Goal: Task Accomplishment & Management: Manage account settings

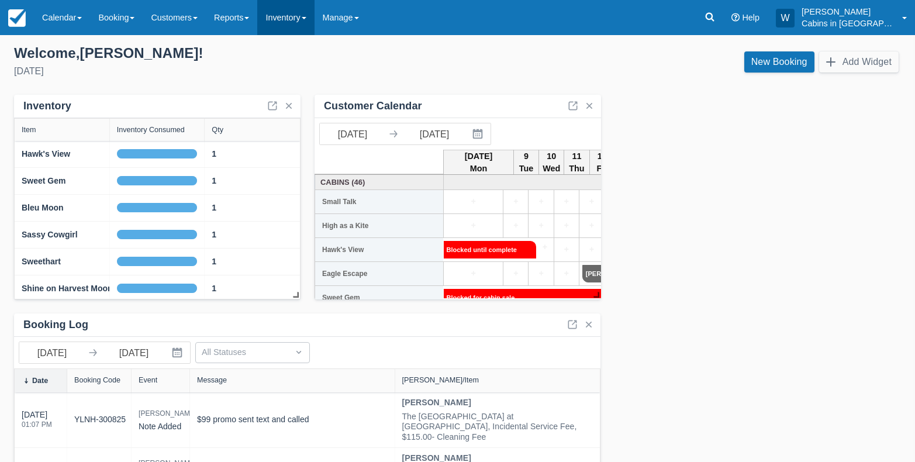
click at [314, 16] on link "Inventory" at bounding box center [285, 17] width 57 height 35
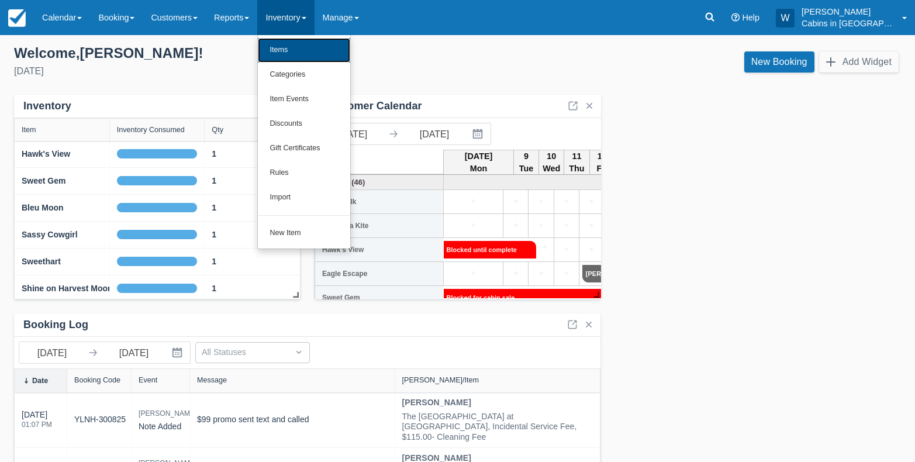
click at [315, 44] on link "Items" at bounding box center [304, 50] width 92 height 25
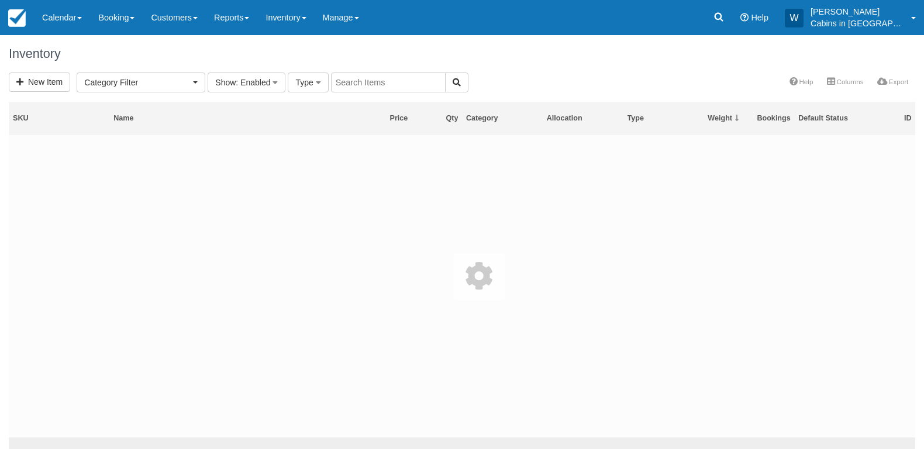
select select
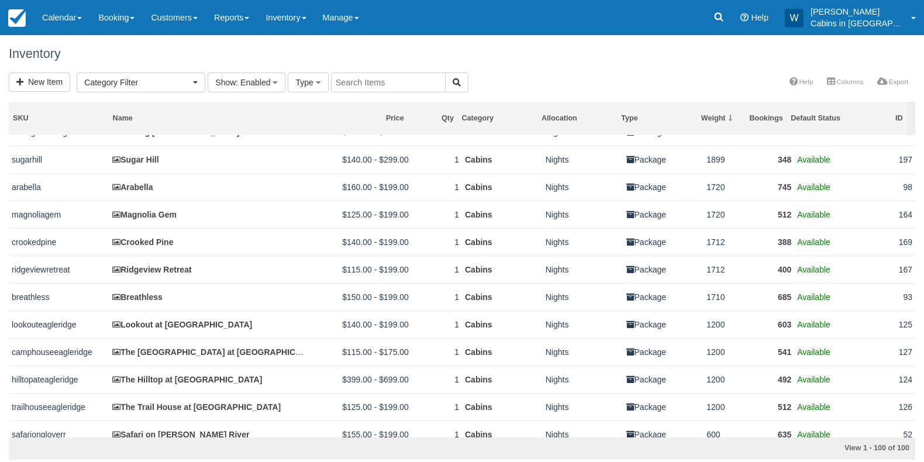
scroll to position [1002, 0]
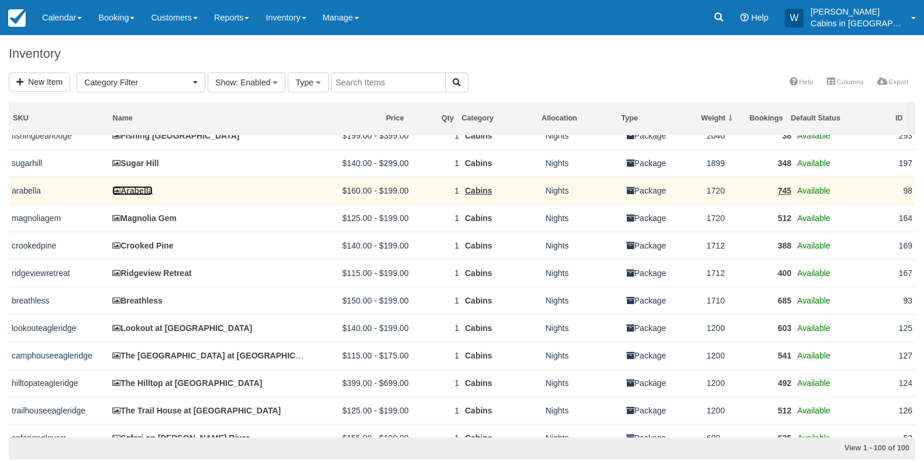
click at [137, 195] on link "Arabella" at bounding box center [132, 190] width 40 height 9
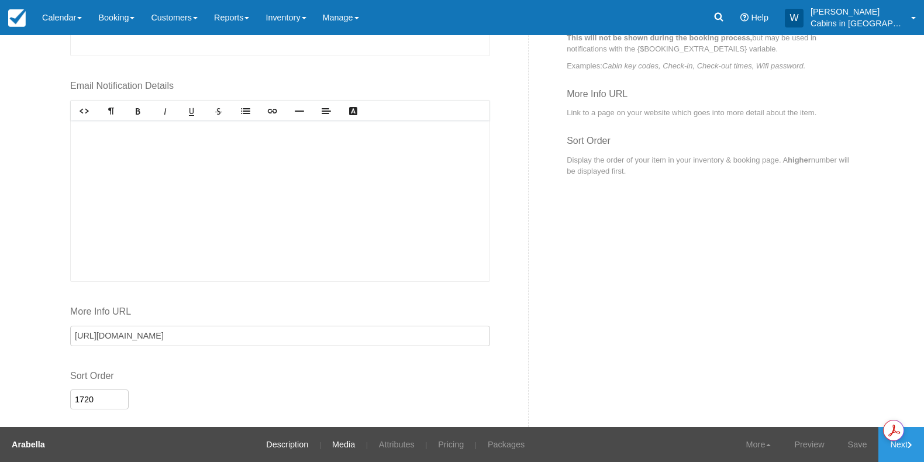
scroll to position [520, 0]
click at [334, 450] on link "Media" at bounding box center [343, 444] width 40 height 35
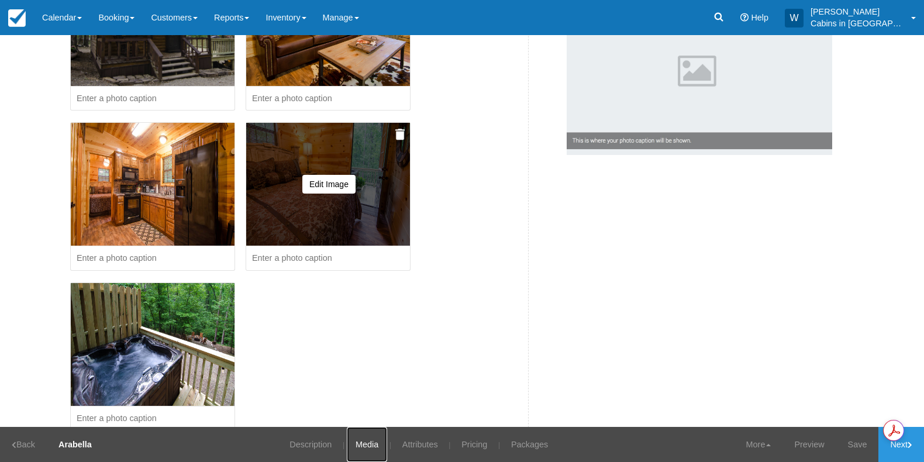
scroll to position [384, 0]
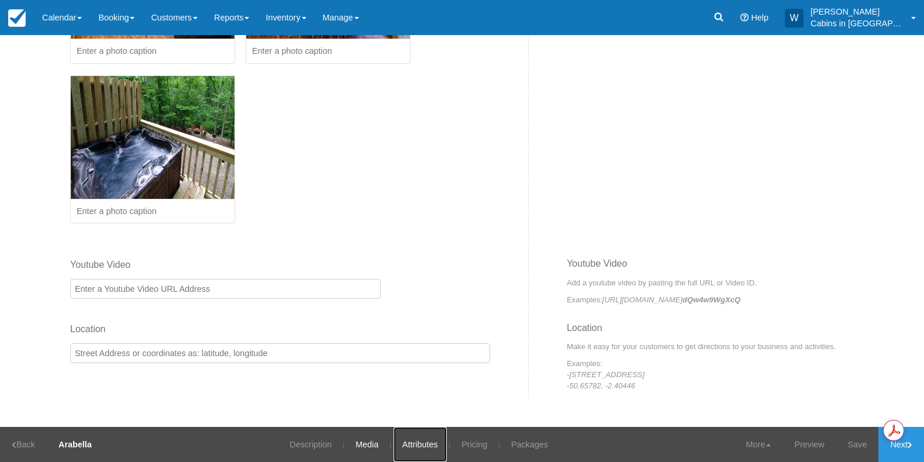
click at [433, 438] on link "Attributes" at bounding box center [420, 444] width 53 height 35
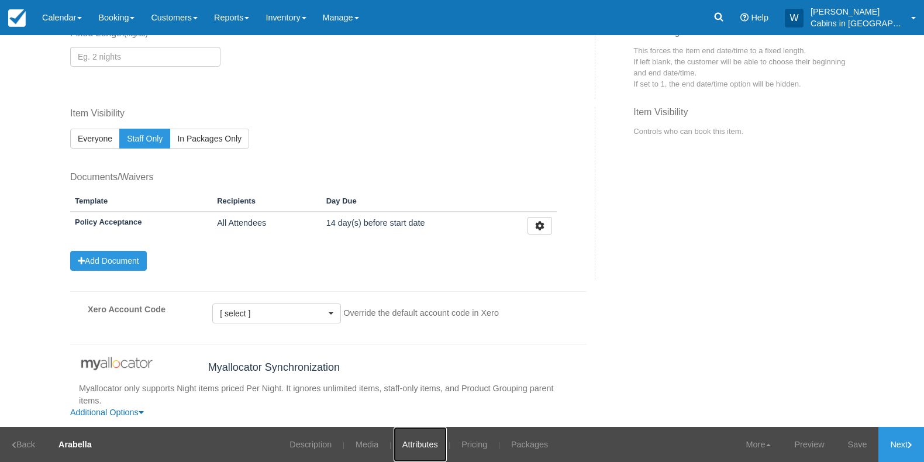
scroll to position [577, 0]
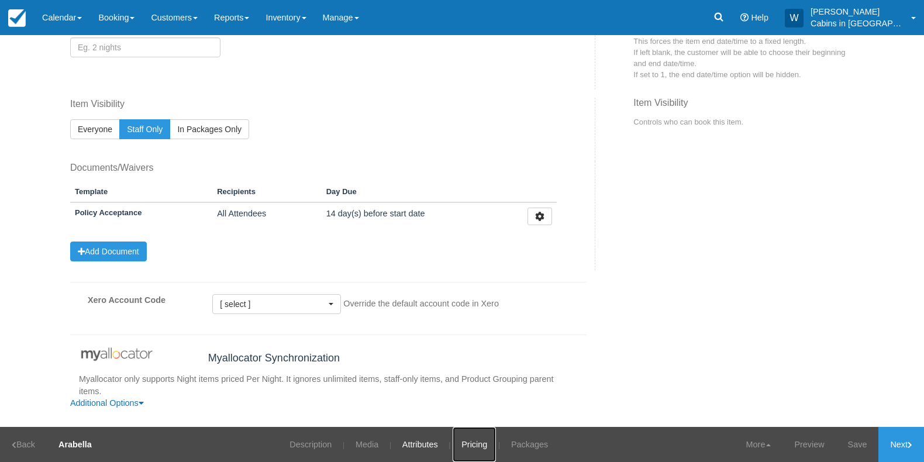
click at [485, 440] on link "Pricing" at bounding box center [474, 444] width 43 height 35
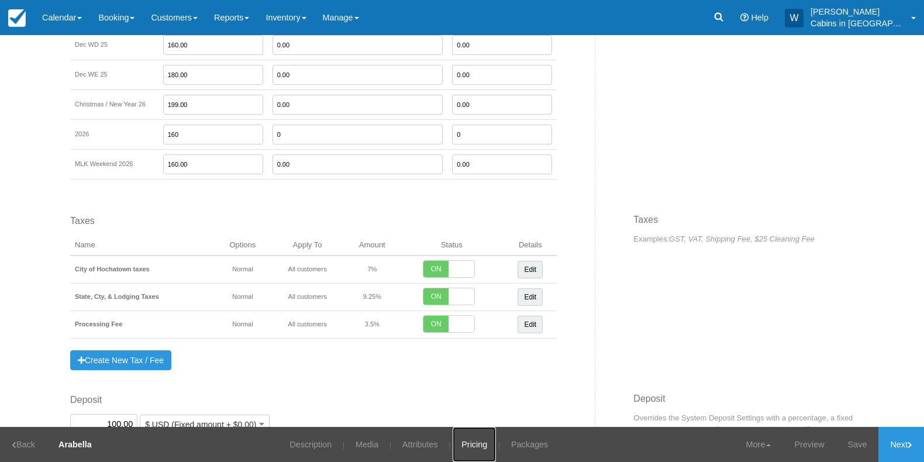
scroll to position [1077, 0]
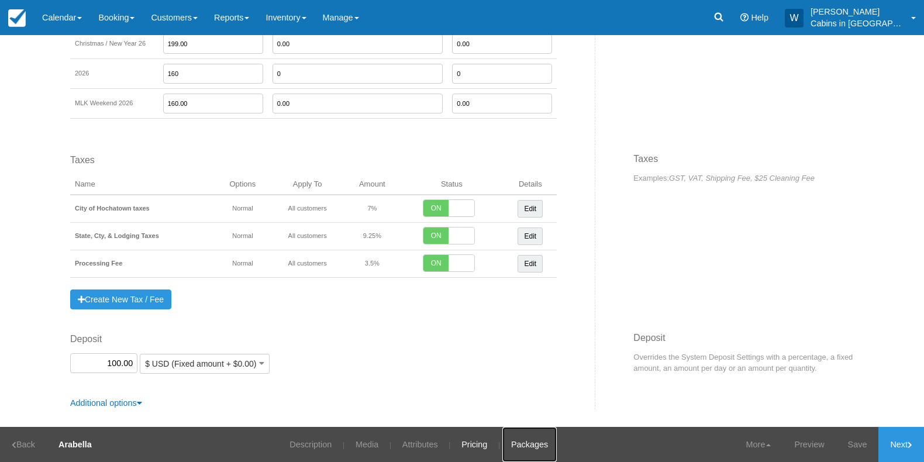
click at [537, 445] on link "Packages" at bounding box center [529, 444] width 54 height 35
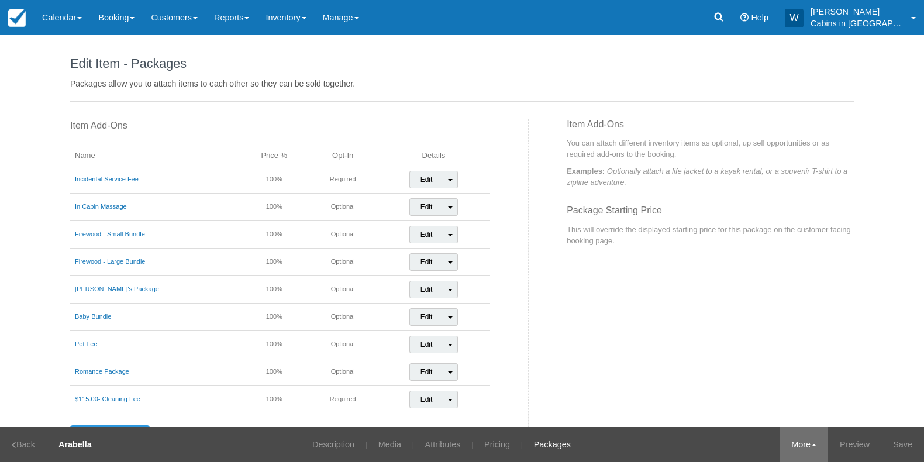
click at [820, 443] on link "More" at bounding box center [803, 444] width 49 height 35
click at [797, 408] on link "Archive" at bounding box center [782, 411] width 92 height 25
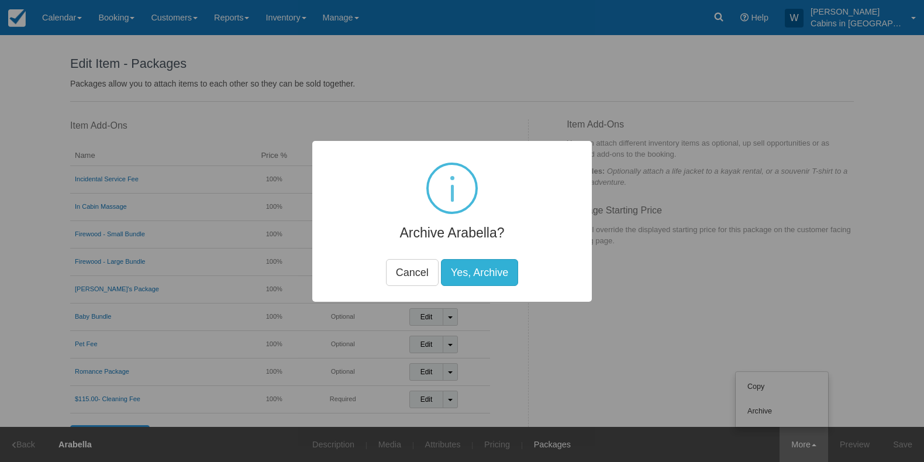
click at [478, 268] on button "Yes, Archive" at bounding box center [479, 272] width 77 height 27
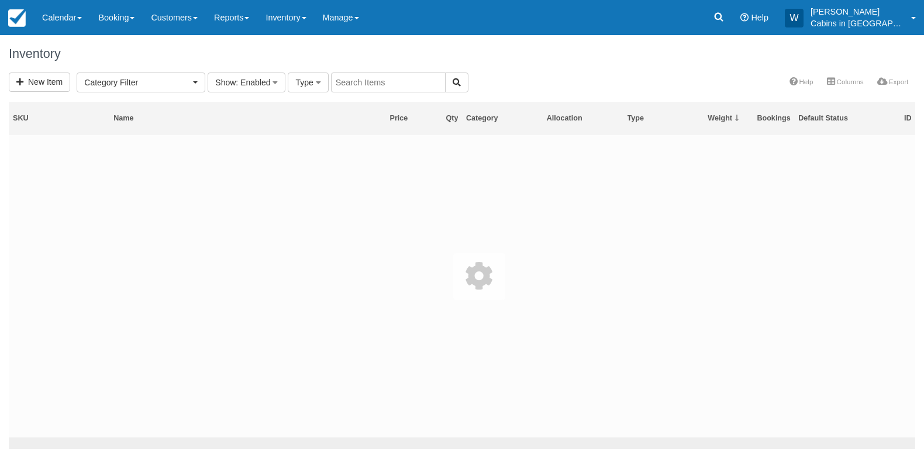
select select
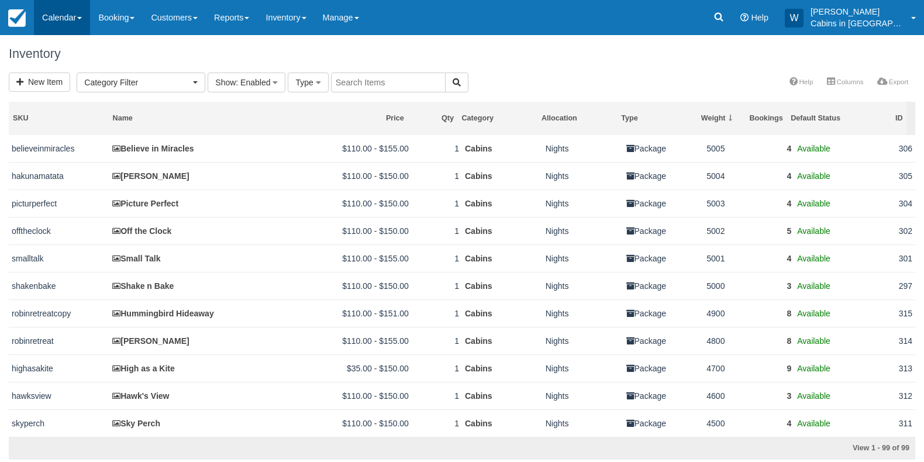
click at [73, 22] on link "Calendar" at bounding box center [62, 17] width 56 height 35
click at [76, 72] on link "Customer" at bounding box center [81, 75] width 92 height 25
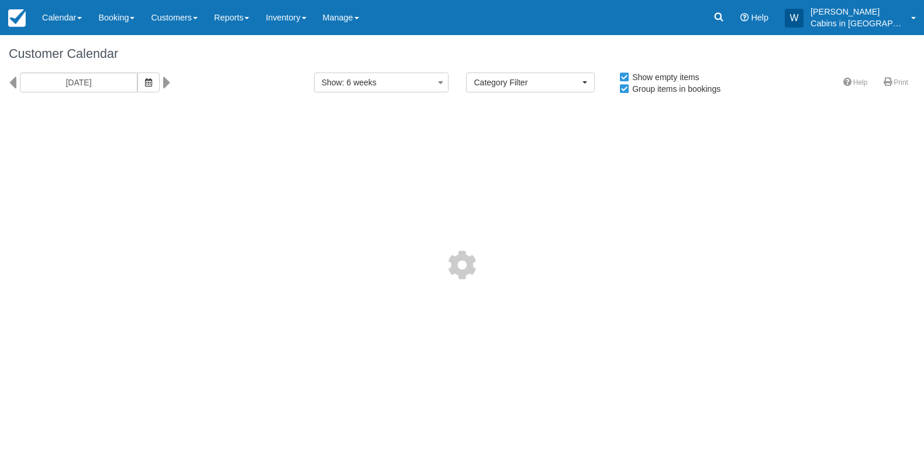
select select
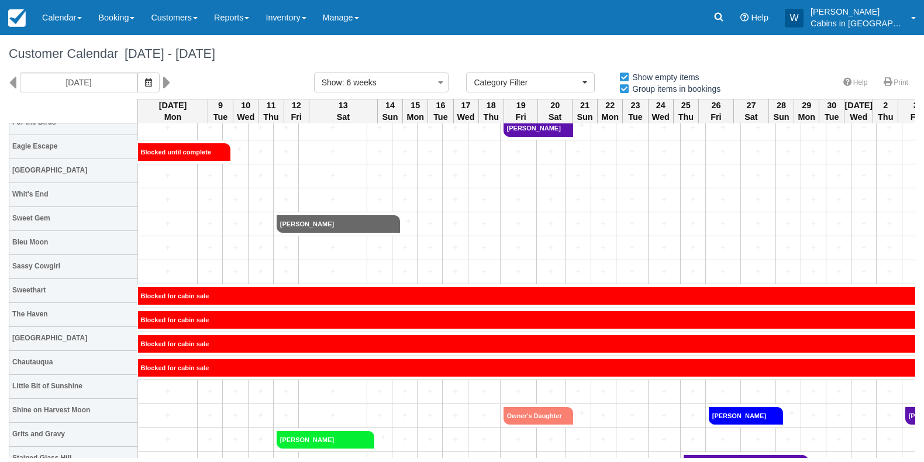
scroll to position [182, 0]
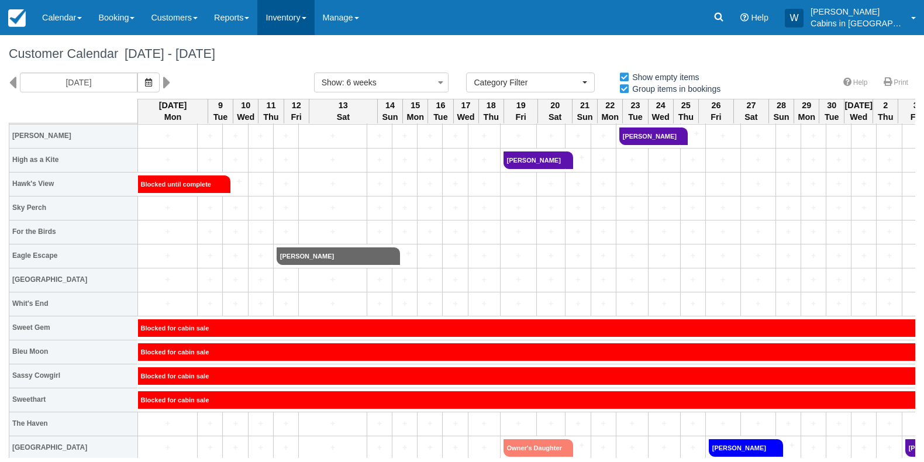
click at [314, 12] on link "Inventory" at bounding box center [285, 17] width 57 height 35
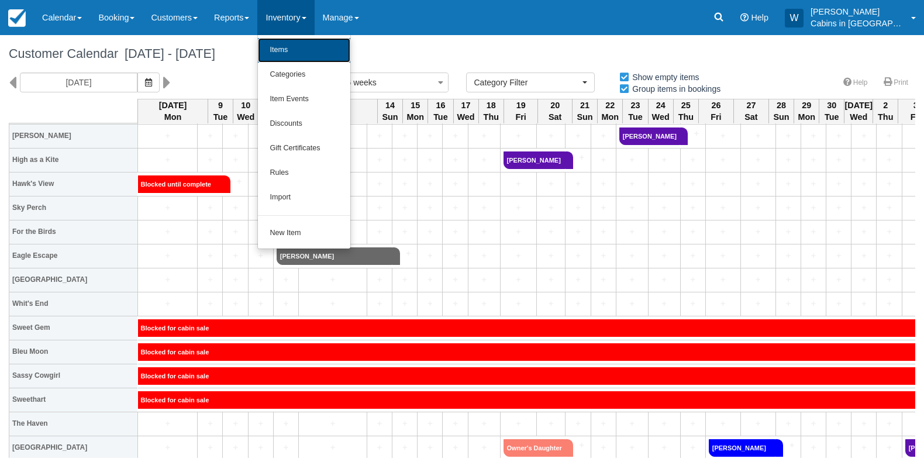
click at [321, 50] on link "Items" at bounding box center [304, 50] width 92 height 25
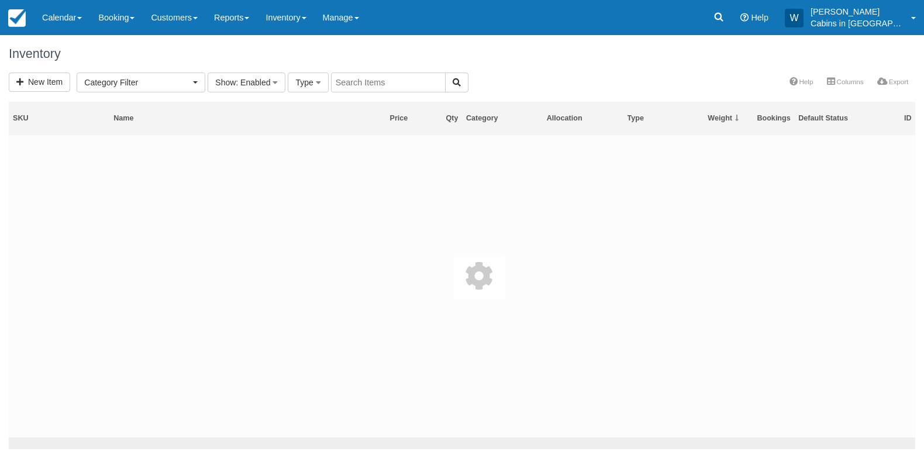
select select
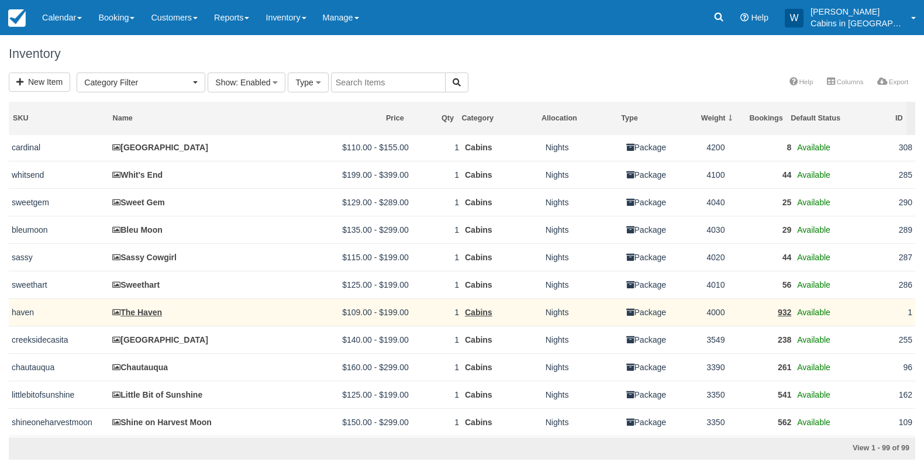
scroll to position [349, 0]
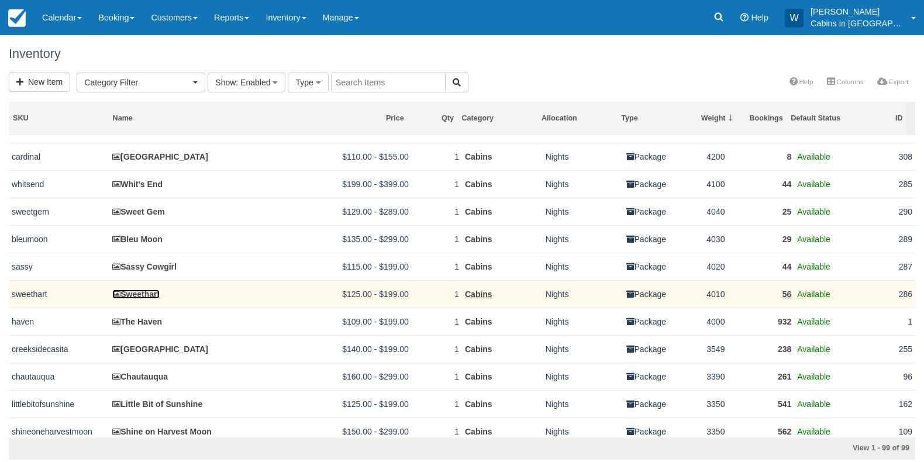
click at [142, 299] on link "Sweethart" at bounding box center [135, 293] width 47 height 9
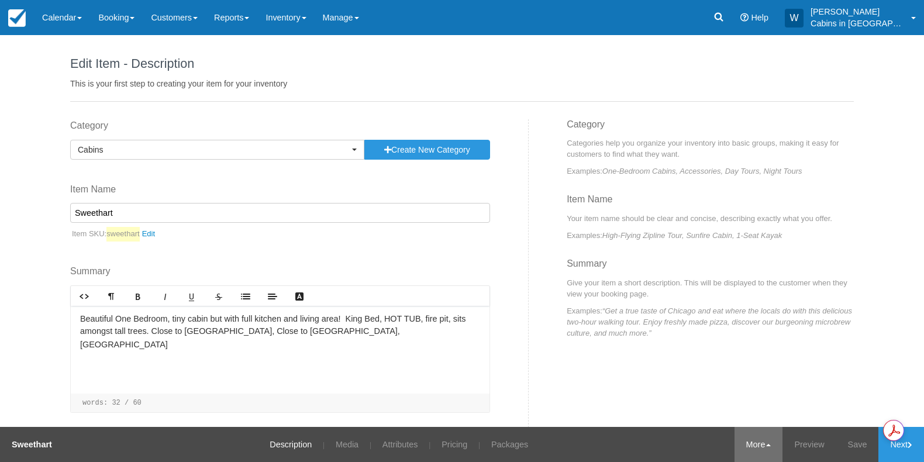
click at [767, 444] on span at bounding box center [768, 445] width 5 height 2
click at [751, 415] on link "Archive" at bounding box center [736, 411] width 92 height 25
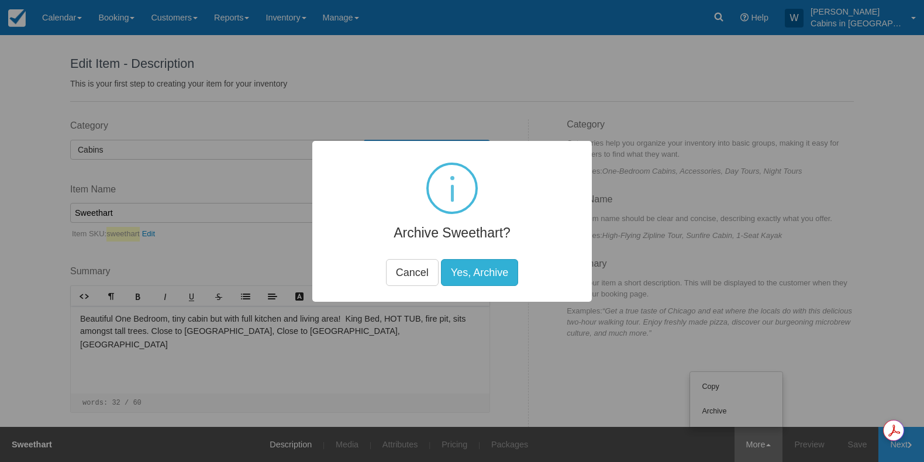
click at [478, 272] on button "Yes, Archive" at bounding box center [479, 272] width 77 height 27
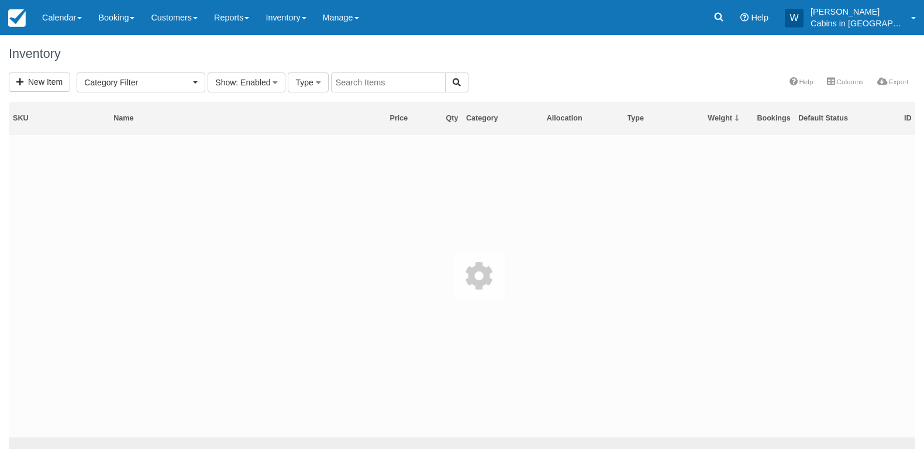
select select
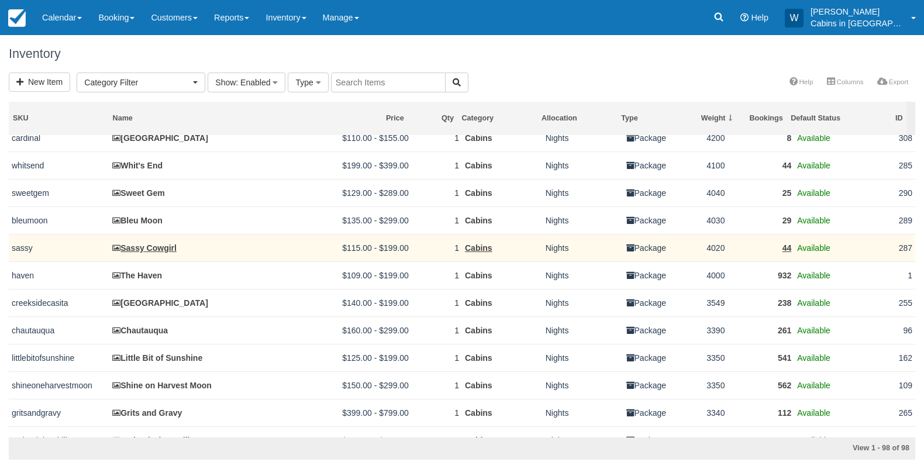
scroll to position [368, 0]
click at [140, 252] on link "Sassy Cowgirl" at bounding box center [144, 247] width 64 height 9
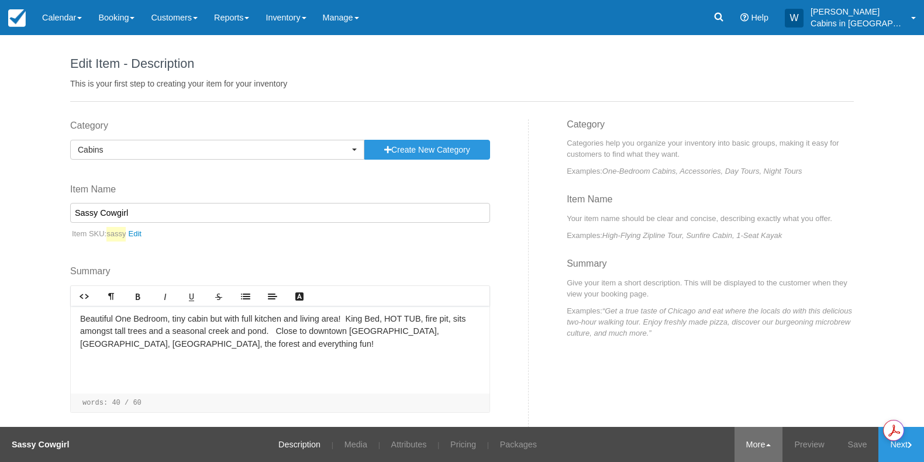
click at [762, 442] on link "More" at bounding box center [758, 444] width 49 height 35
click at [750, 418] on link "Archive" at bounding box center [736, 411] width 92 height 25
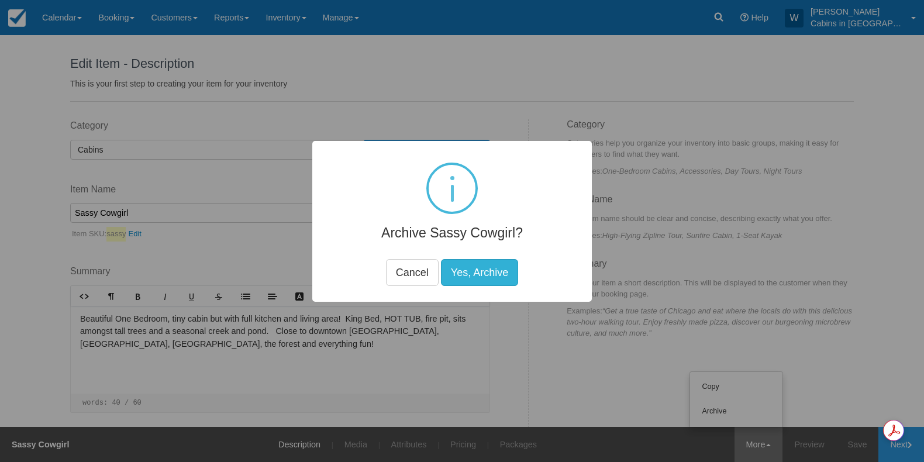
click at [475, 268] on button "Yes, Archive" at bounding box center [479, 272] width 77 height 27
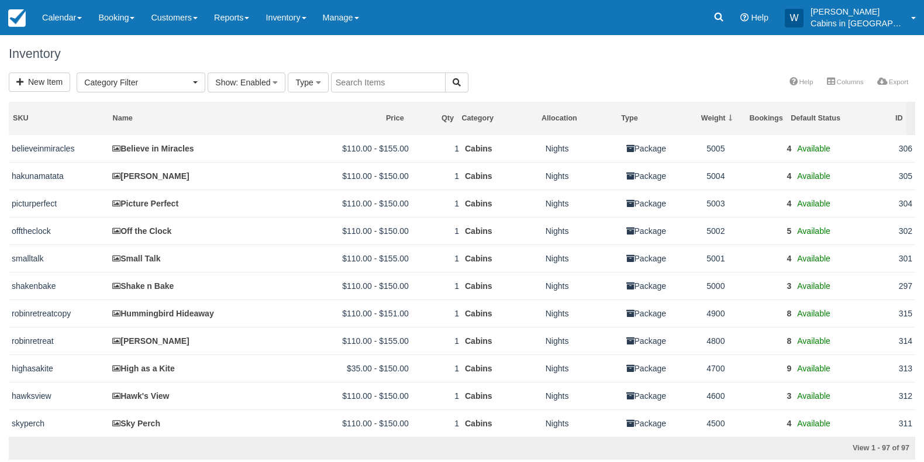
select select
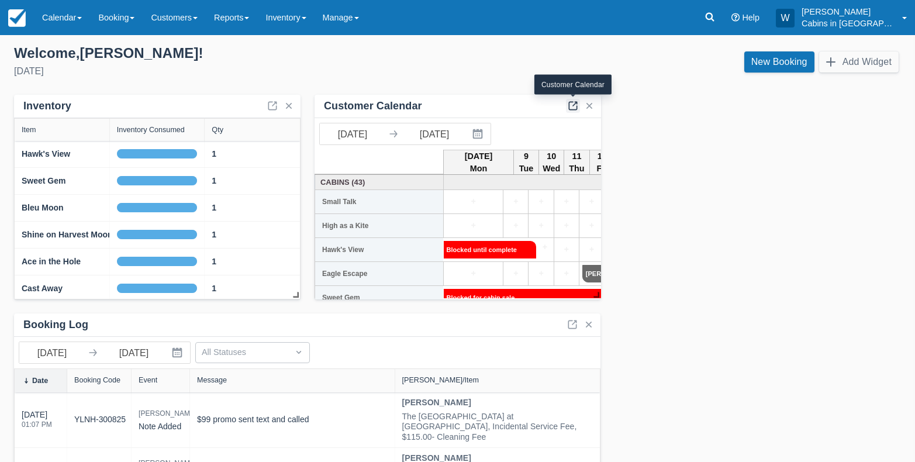
click at [572, 107] on link at bounding box center [573, 106] width 14 height 14
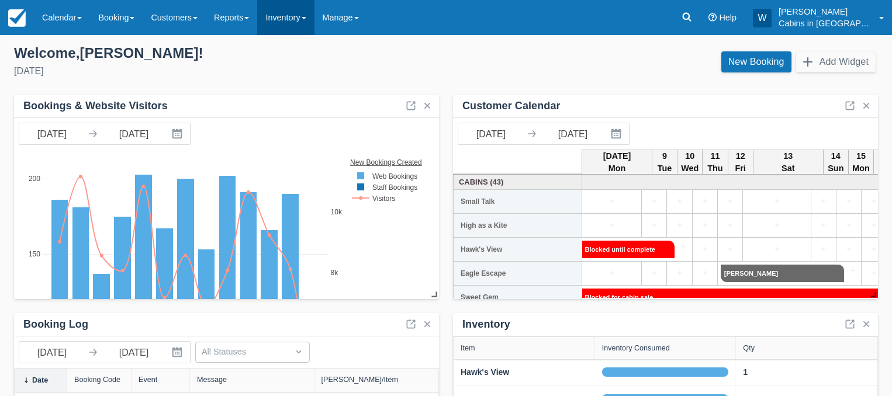
click at [312, 20] on link "Inventory" at bounding box center [285, 17] width 57 height 35
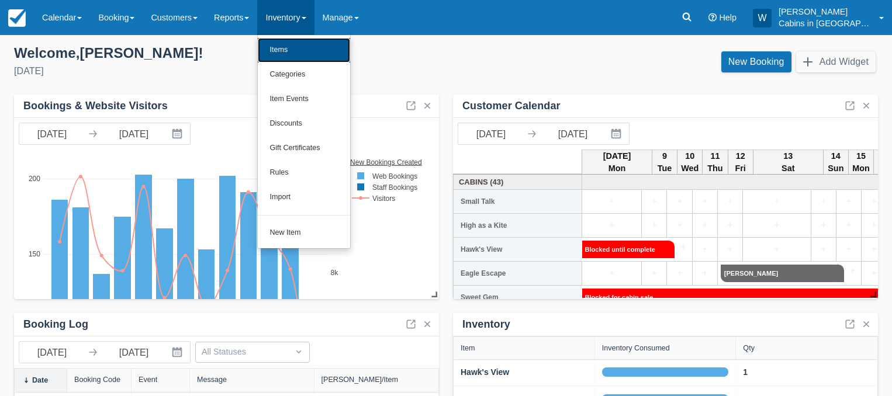
click at [309, 51] on link "Items" at bounding box center [304, 50] width 92 height 25
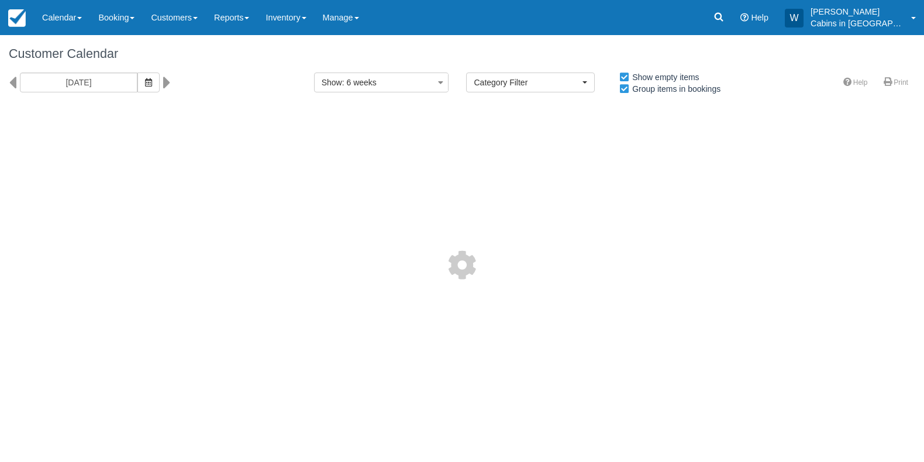
select select
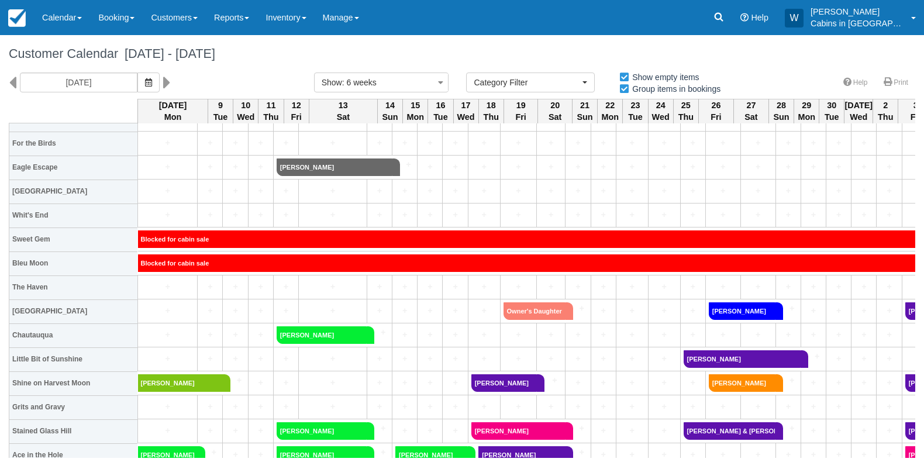
scroll to position [270, 0]
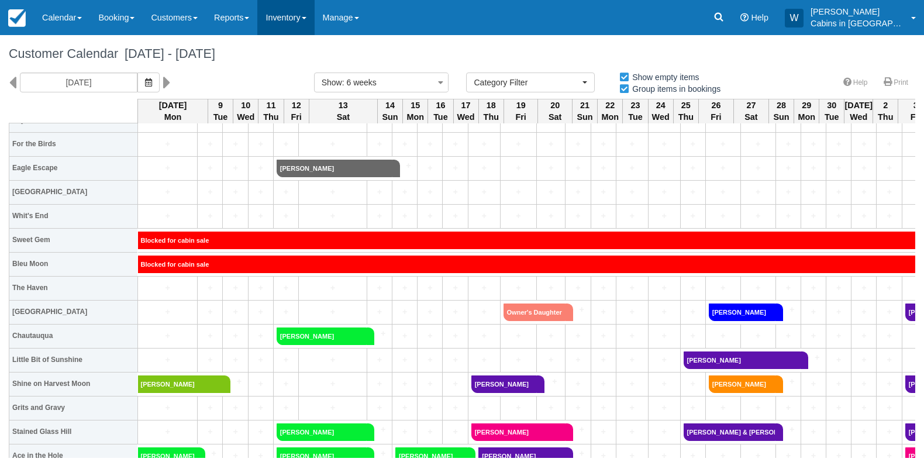
click at [314, 18] on link "Inventory" at bounding box center [285, 17] width 57 height 35
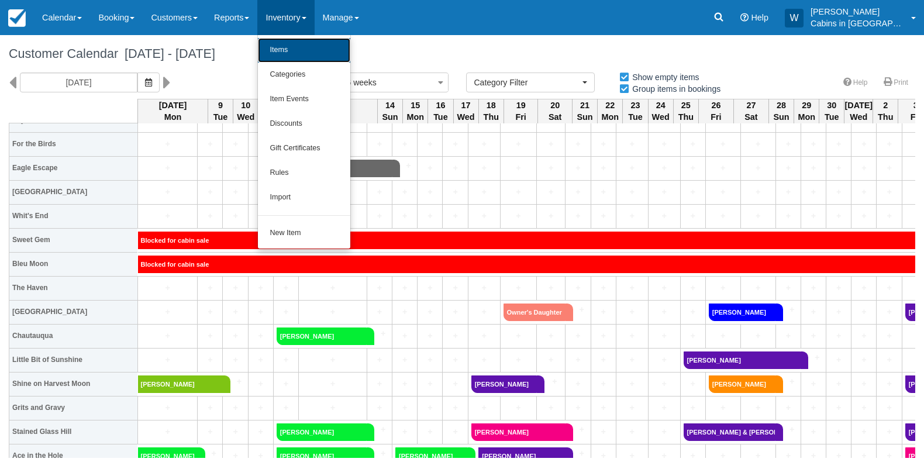
click at [315, 45] on link "Items" at bounding box center [304, 50] width 92 height 25
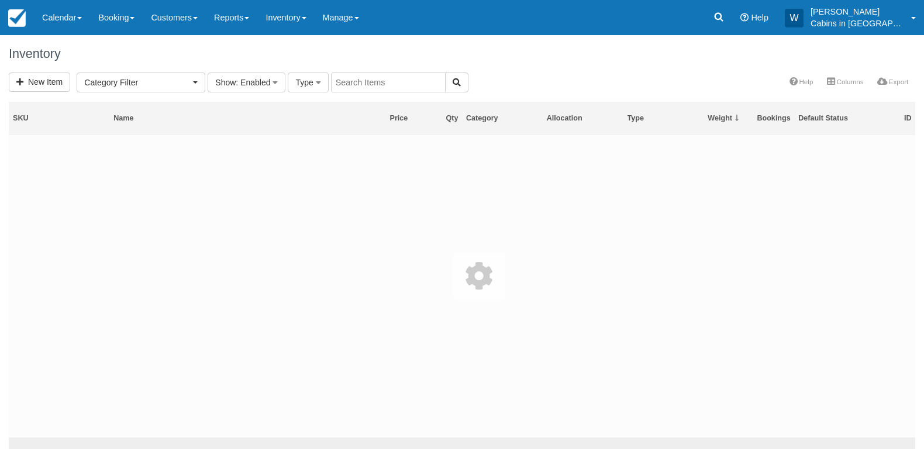
select select
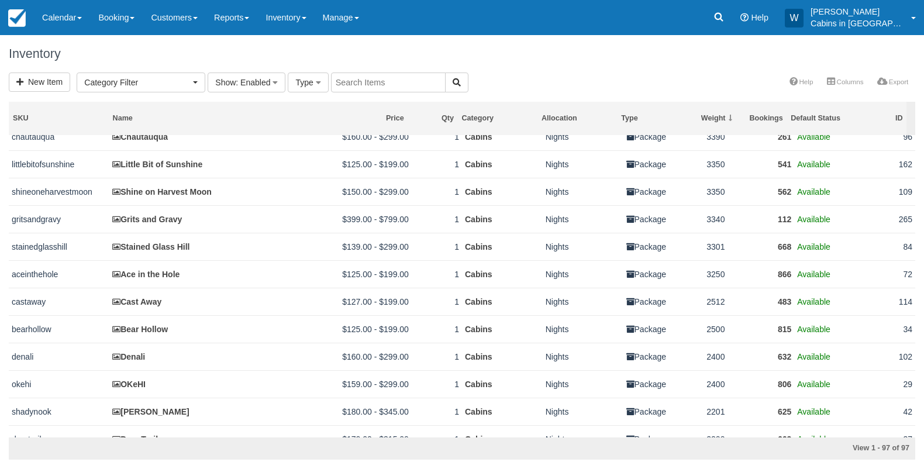
scroll to position [558, 0]
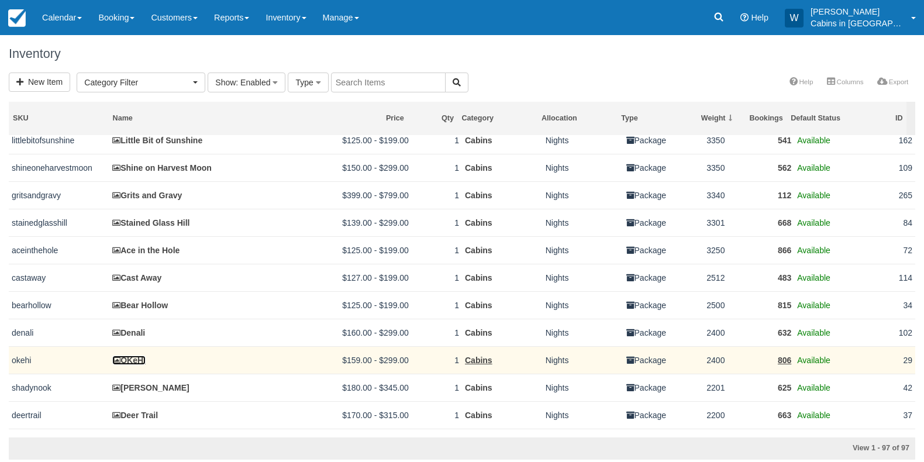
click at [136, 365] on link "OKeHI" at bounding box center [128, 360] width 33 height 9
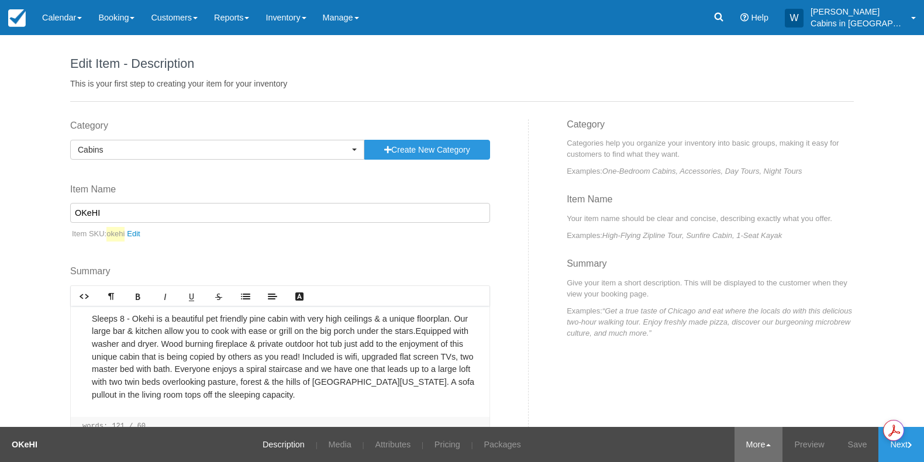
click at [763, 448] on link "More" at bounding box center [758, 444] width 49 height 35
click at [735, 413] on link "Archive" at bounding box center [736, 411] width 92 height 25
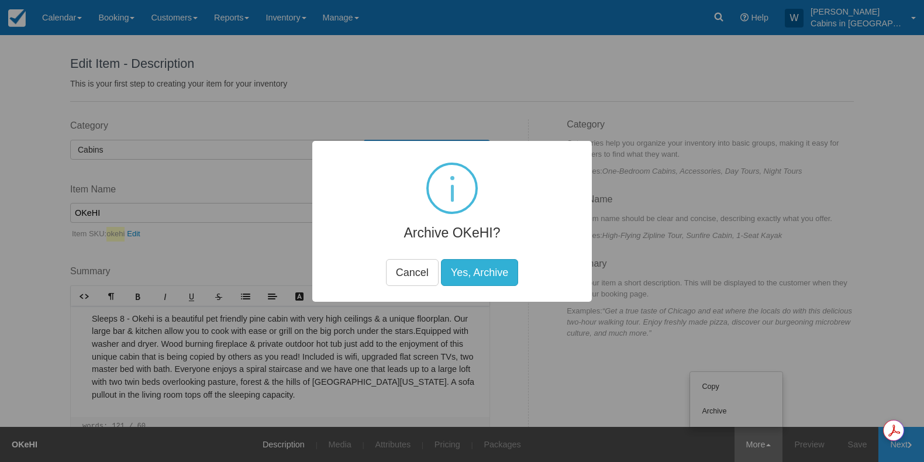
click at [480, 280] on button "Yes, Archive" at bounding box center [479, 272] width 77 height 27
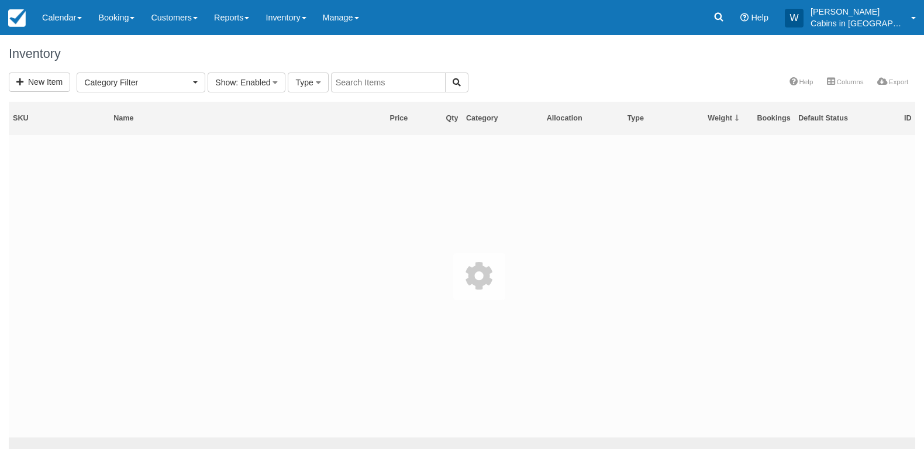
select select
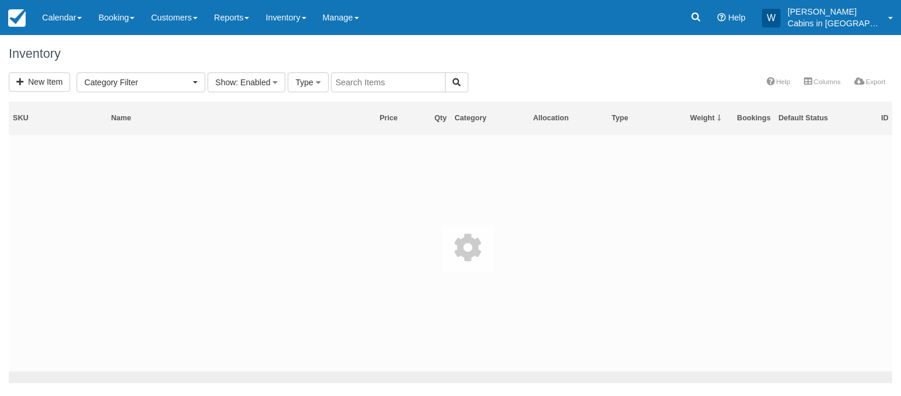
select select
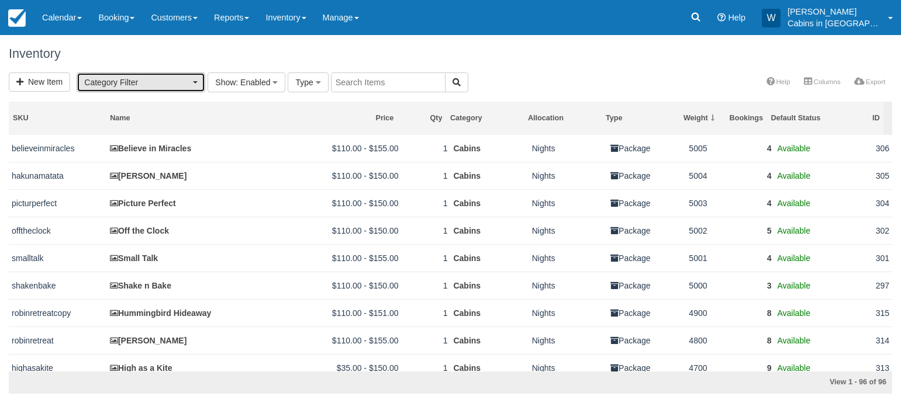
click at [193, 84] on button "Category Filter" at bounding box center [141, 83] width 129 height 20
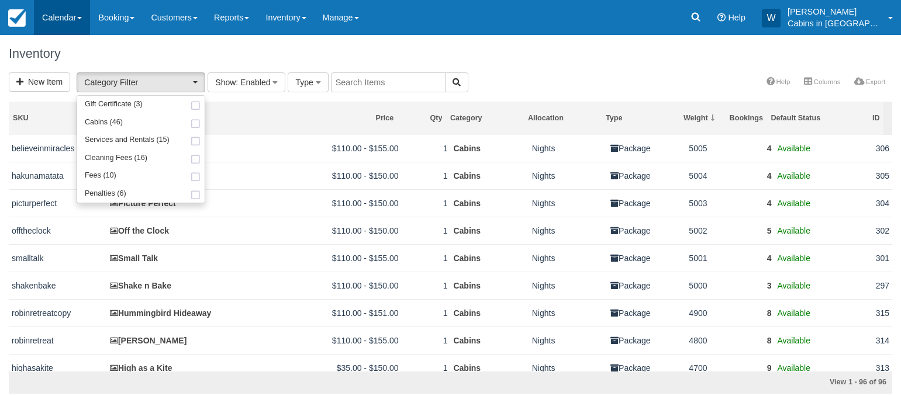
click at [73, 22] on link "Calendar" at bounding box center [62, 17] width 56 height 35
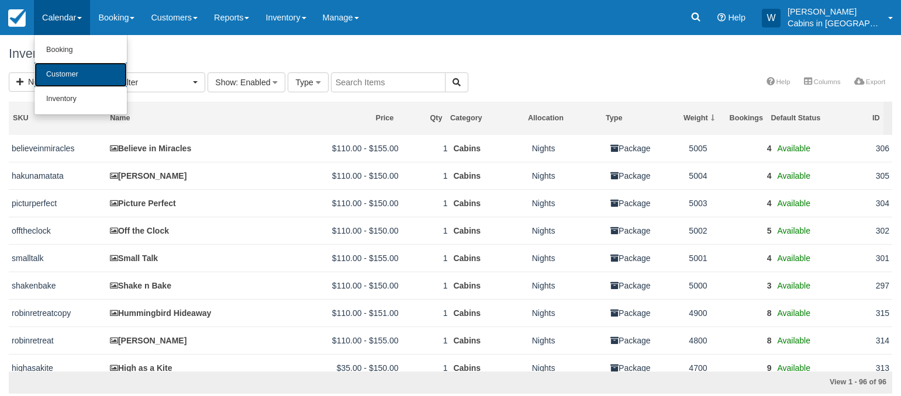
click at [78, 70] on link "Customer" at bounding box center [81, 75] width 92 height 25
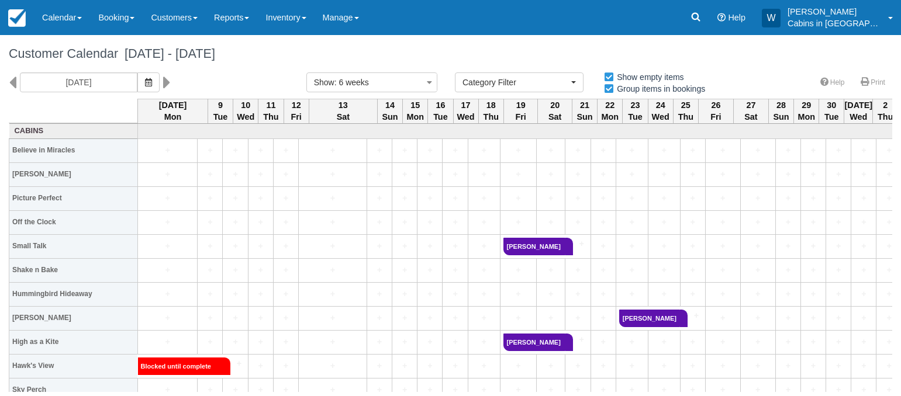
select select
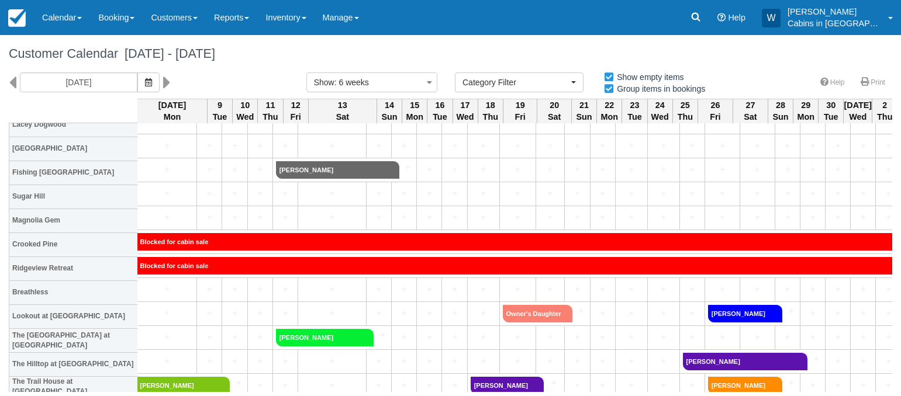
scroll to position [0, 1]
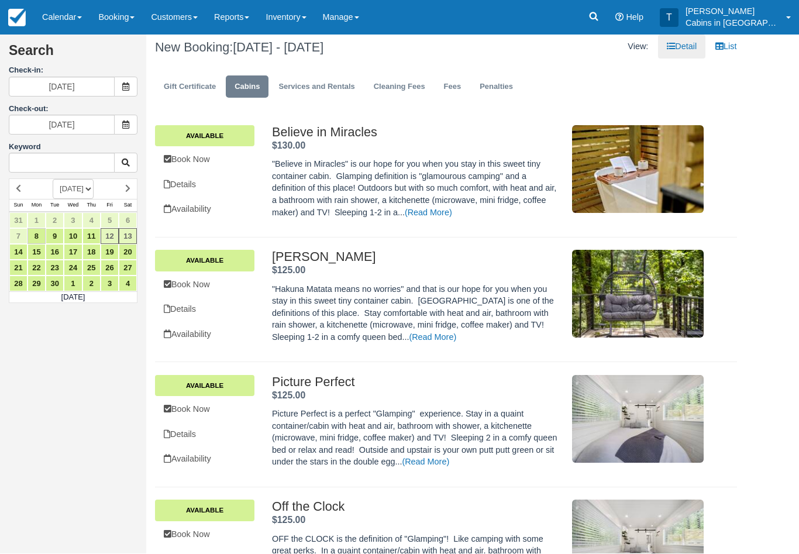
scroll to position [6, 0]
click at [253, 25] on link "Reports" at bounding box center [231, 17] width 51 height 35
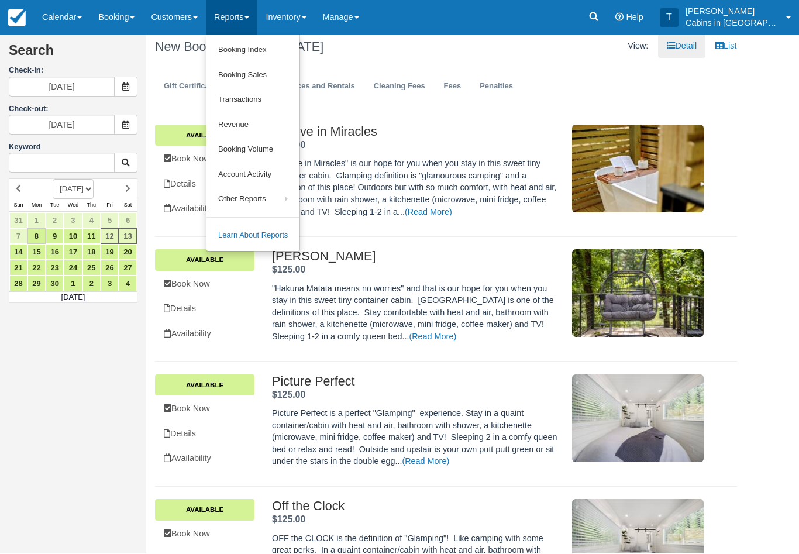
scroll to position [7, 0]
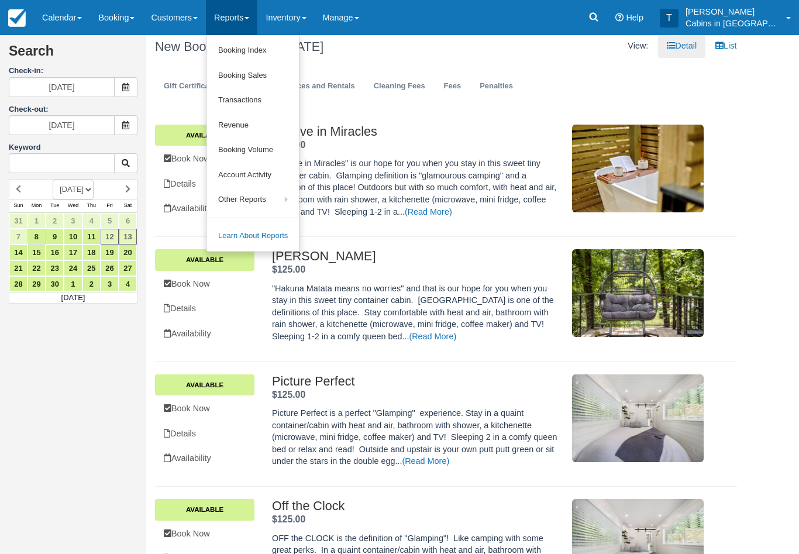
click at [285, 49] on link "Booking Index" at bounding box center [252, 50] width 93 height 25
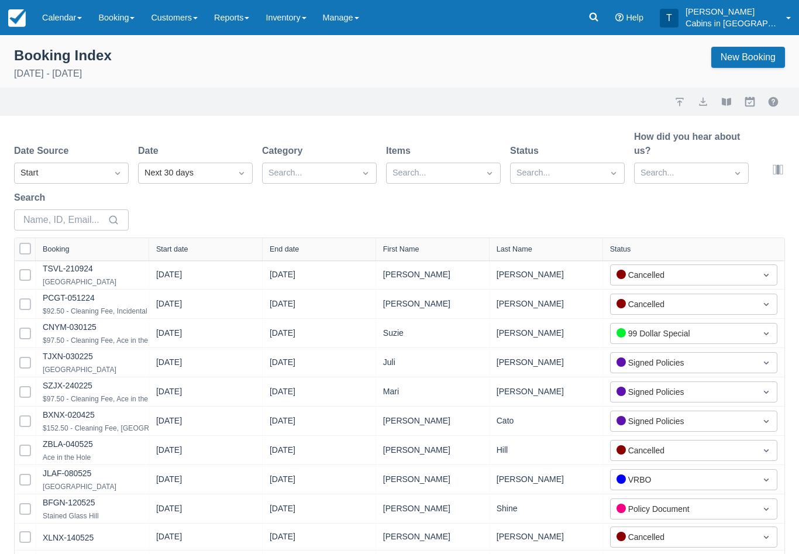
select select "25"
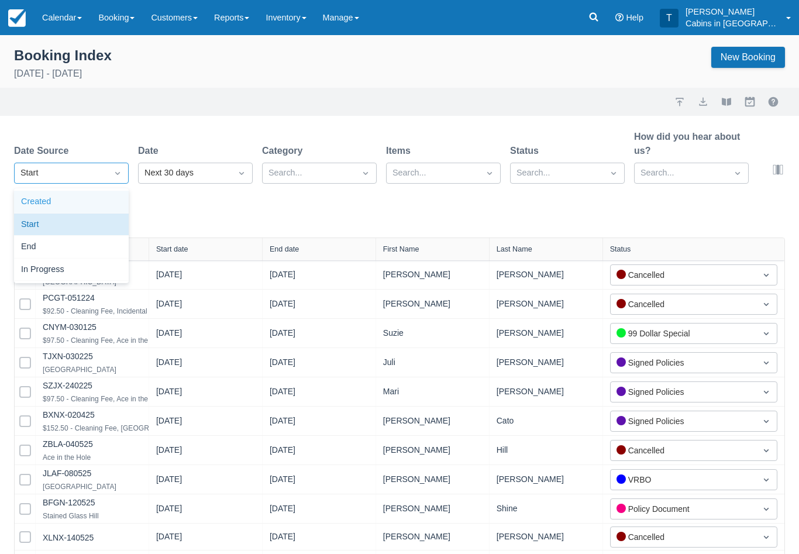
click at [102, 212] on div "Created" at bounding box center [71, 202] width 115 height 23
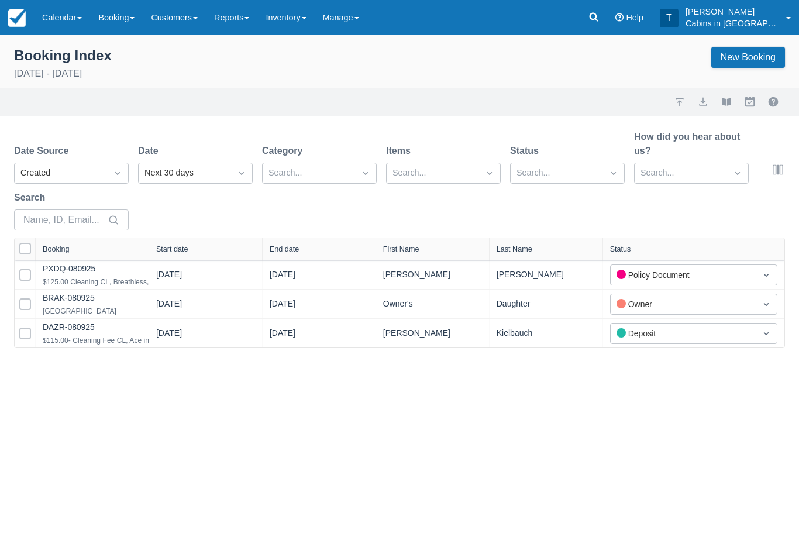
click at [77, 332] on link "DAZR-080925" at bounding box center [69, 326] width 52 height 9
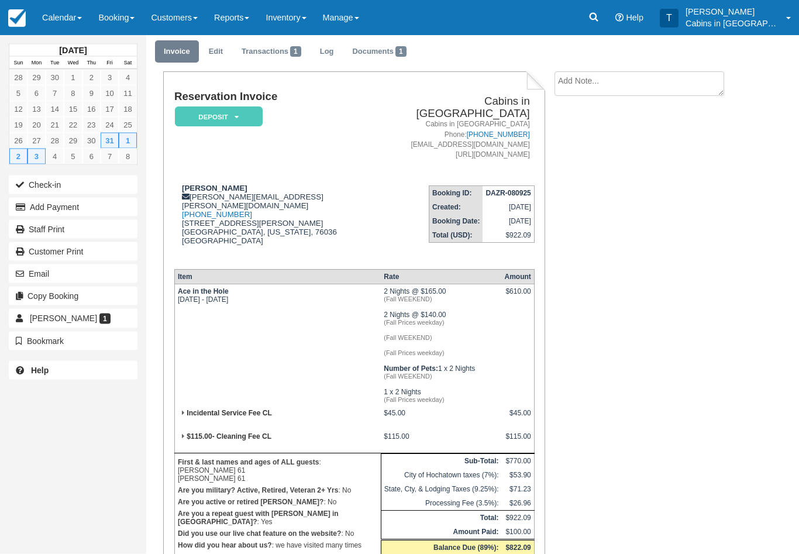
scroll to position [1, 0]
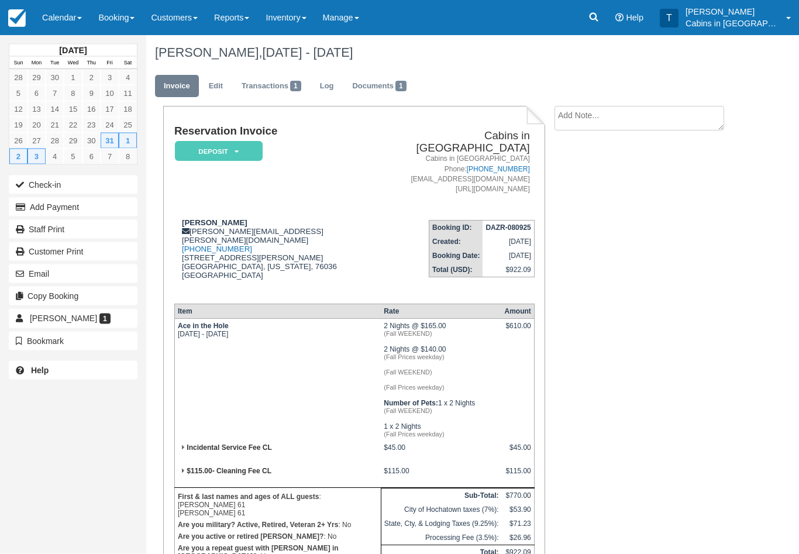
click at [192, 290] on div "Reservation Invoice Deposit   LMVR CC Notice Signed Policies Paid in Full Confi…" at bounding box center [354, 395] width 360 height 539
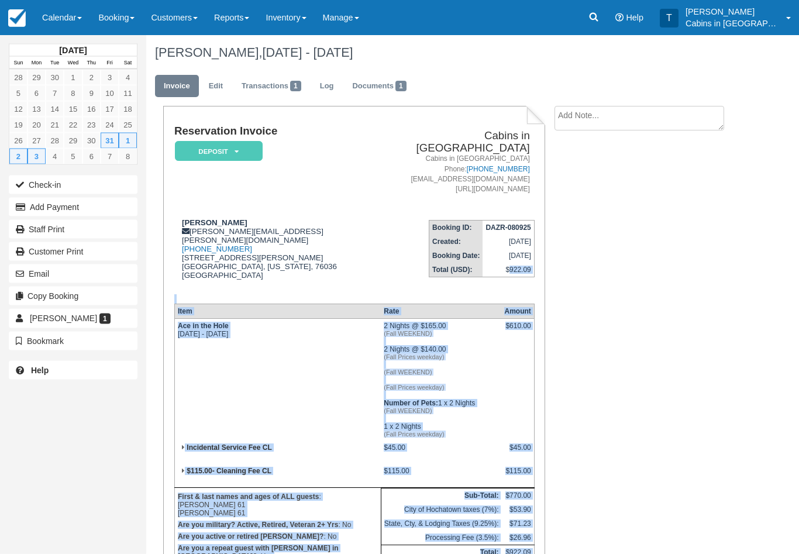
copy div "922.09 Item Rate Amount Ace in the Hole [DATE] - [DATE] 2 Nights @ $165.00 (Fal…"
click at [612, 116] on textarea at bounding box center [639, 118] width 170 height 25
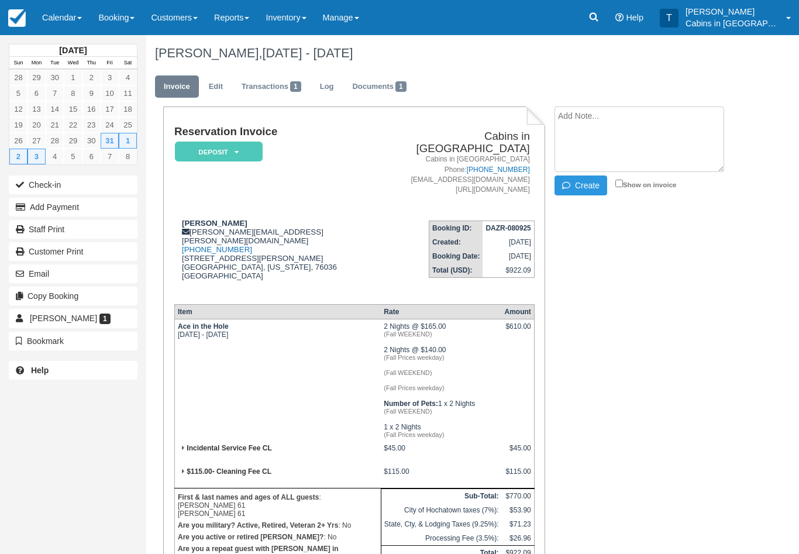
click at [610, 137] on textarea at bounding box center [639, 138] width 170 height 65
click at [579, 127] on textarea at bounding box center [639, 138] width 170 height 65
paste textarea "922.09 Item Rate Amount Ace in the Hole [DATE] - [DATE] 2 Nights @ $165.00 (Fal…"
click at [558, 130] on textarea at bounding box center [639, 138] width 170 height 65
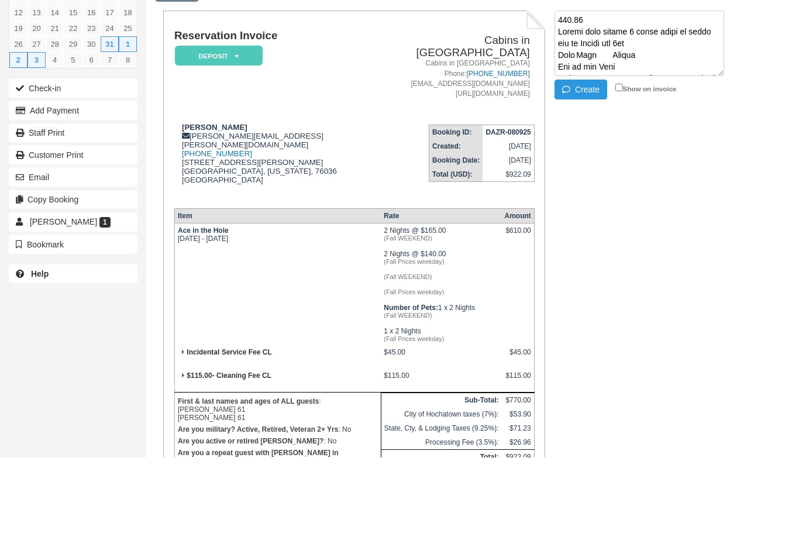
type textarea "922.09 Called only wanted 3 night wants to check out [DATE] Item Rate Amount Ac…"
click at [595, 176] on button "Create" at bounding box center [580, 186] width 53 height 20
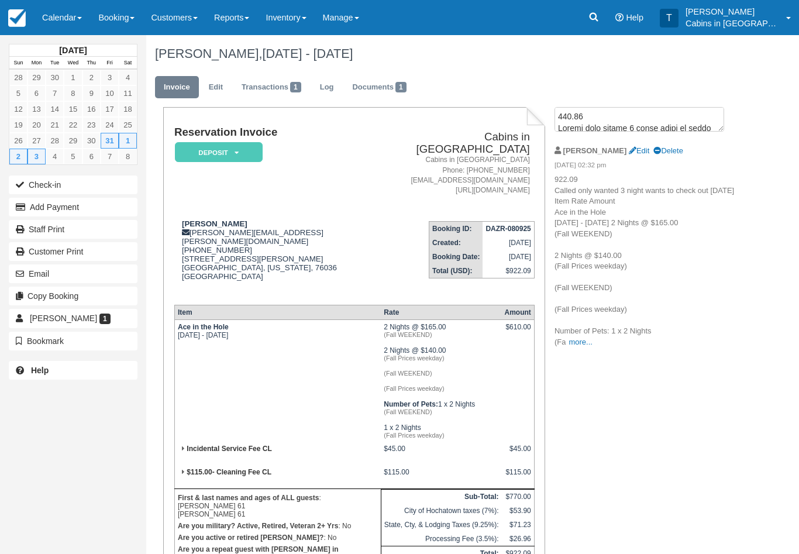
click at [216, 81] on link "Edit" at bounding box center [216, 87] width 32 height 23
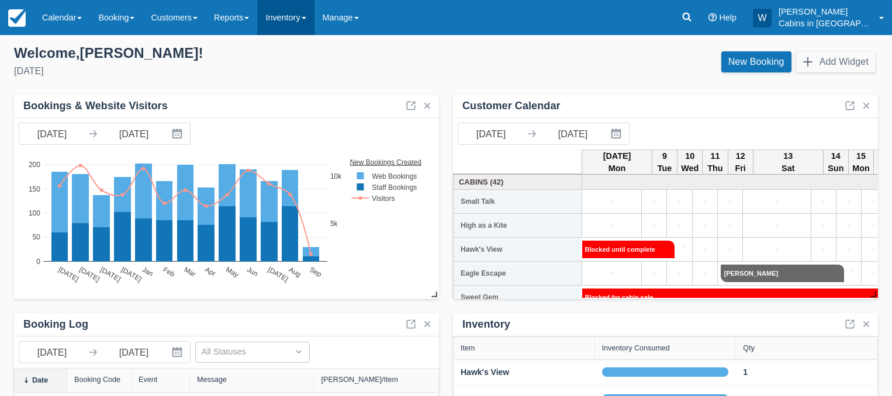
click at [309, 16] on link "Inventory" at bounding box center [285, 17] width 57 height 35
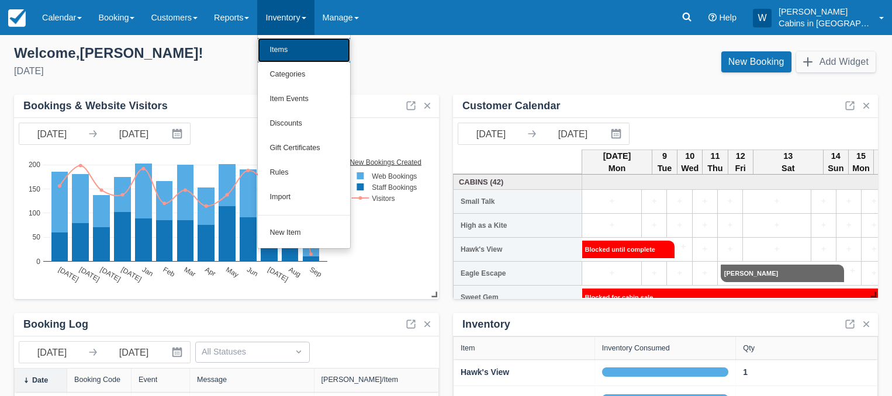
click at [294, 52] on link "Items" at bounding box center [304, 50] width 92 height 25
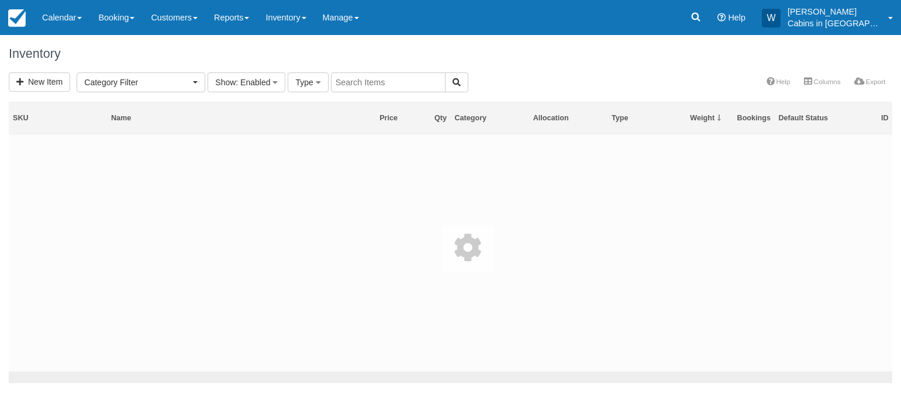
select select
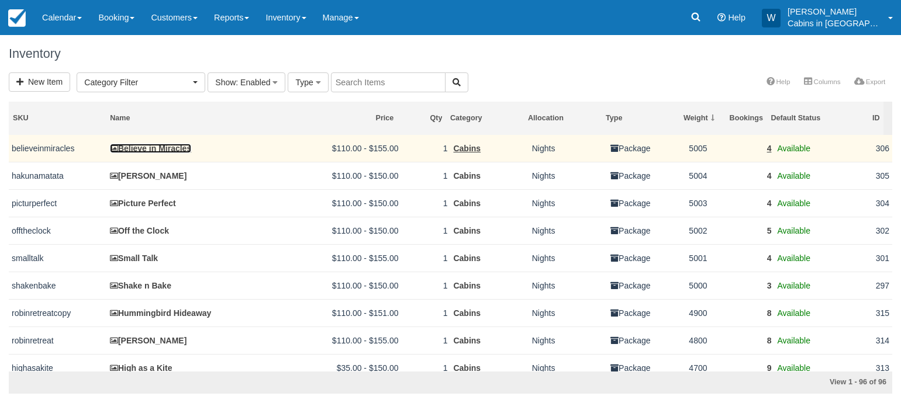
click at [161, 149] on link "Believe in Miracles" at bounding box center [150, 148] width 81 height 9
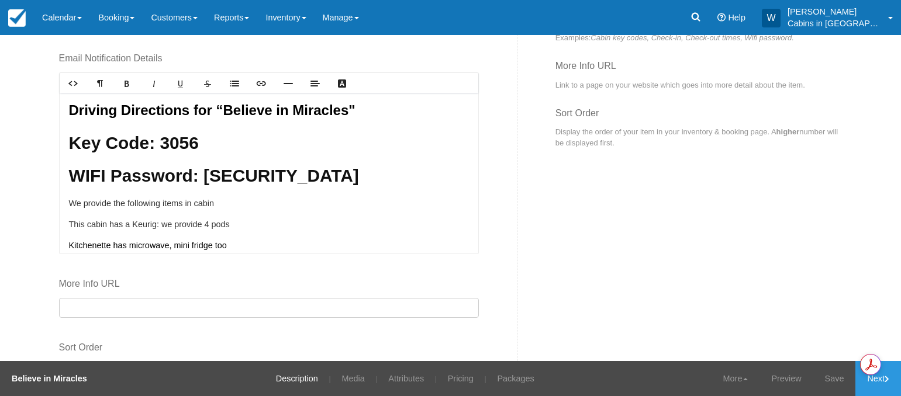
scroll to position [653, 0]
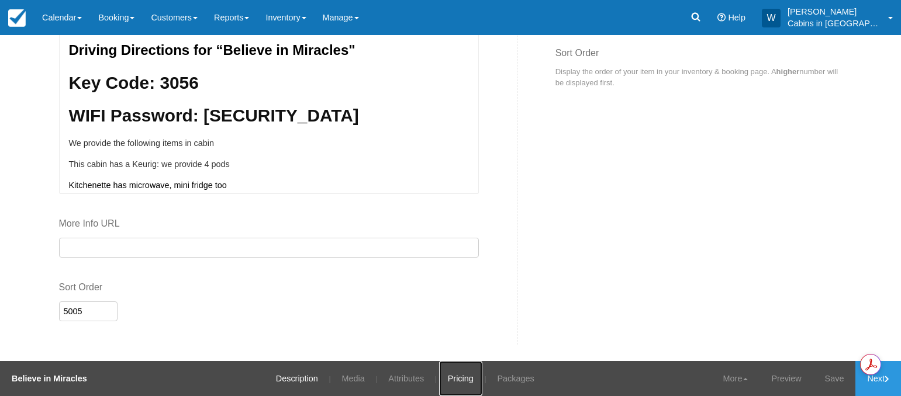
click at [457, 379] on link "Pricing" at bounding box center [460, 378] width 43 height 35
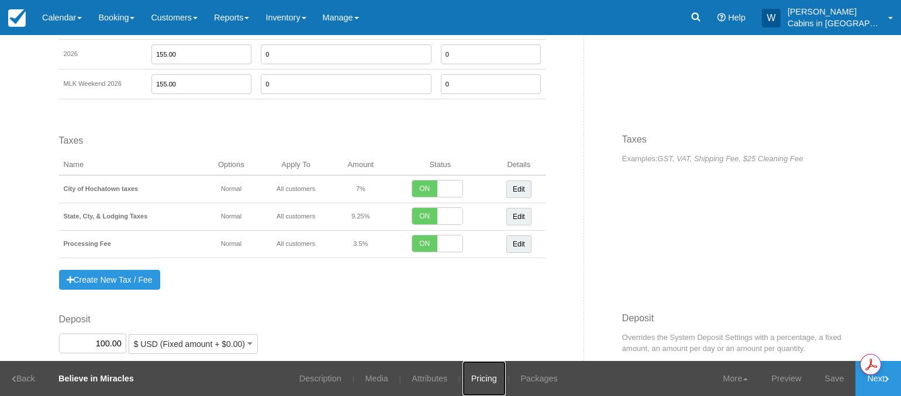
scroll to position [1143, 0]
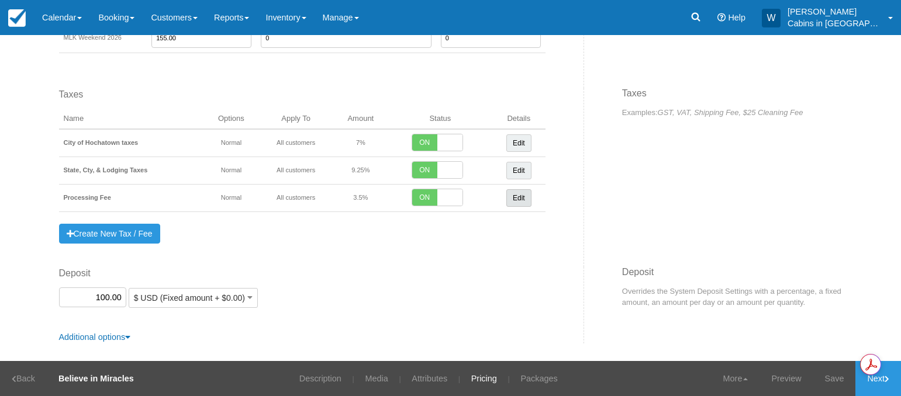
click at [515, 194] on link "Edit" at bounding box center [518, 198] width 25 height 18
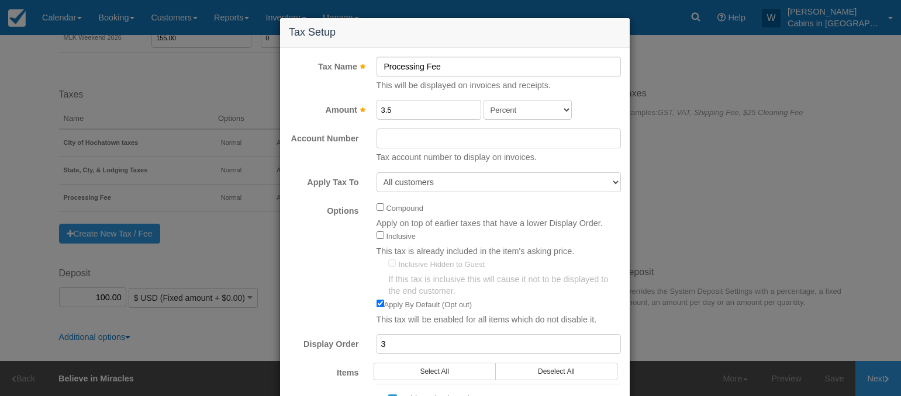
click at [394, 110] on input "3.5" at bounding box center [429, 110] width 105 height 20
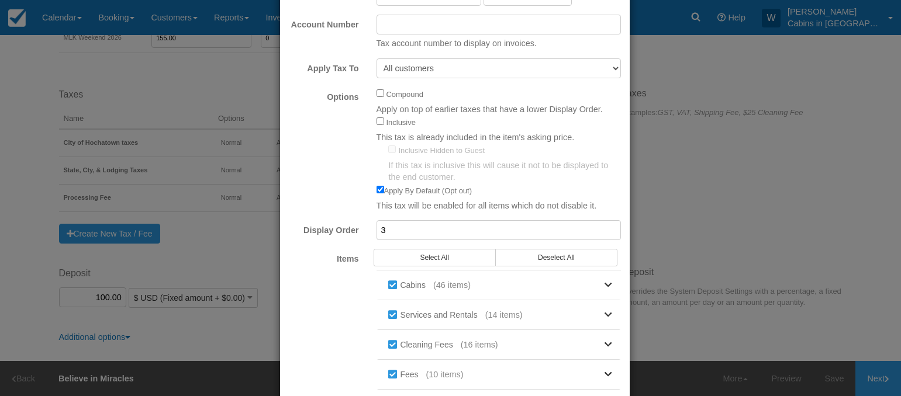
scroll to position [213, 0]
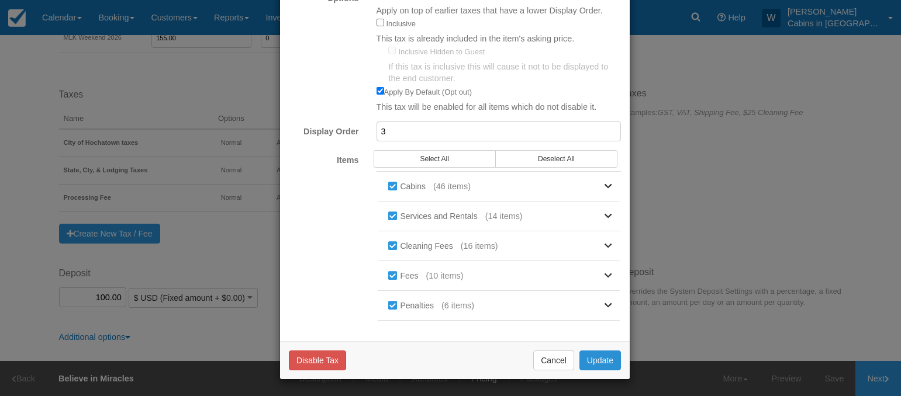
type input "3.0"
click at [601, 356] on button "Update" at bounding box center [601, 361] width 42 height 20
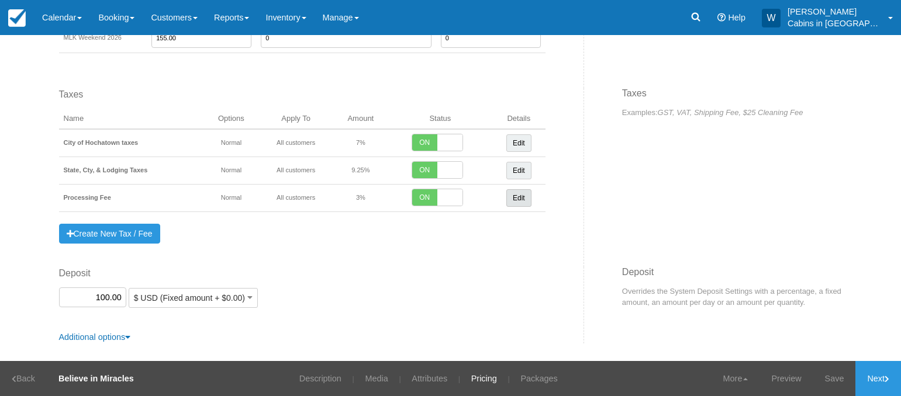
click at [511, 197] on link "Edit" at bounding box center [518, 198] width 25 height 18
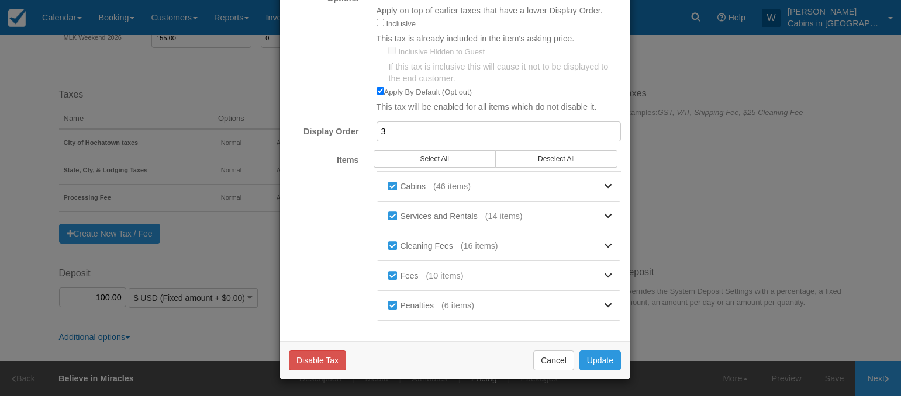
scroll to position [0, 0]
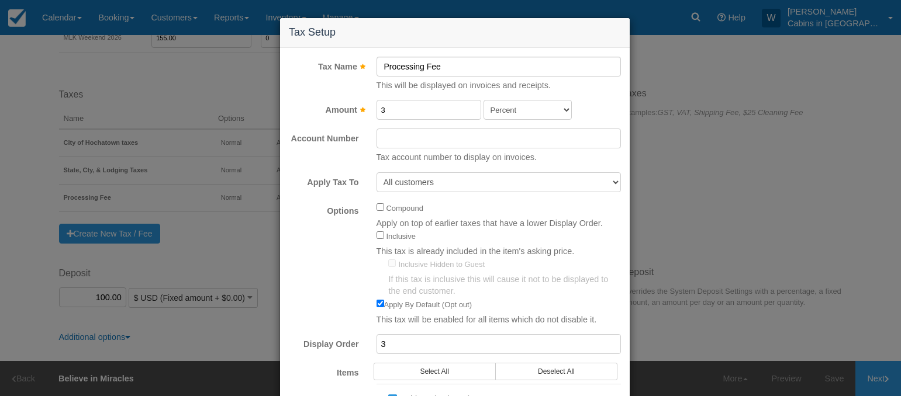
click at [399, 340] on input "3" at bounding box center [499, 344] width 245 height 20
click at [387, 108] on input "3" at bounding box center [429, 110] width 105 height 20
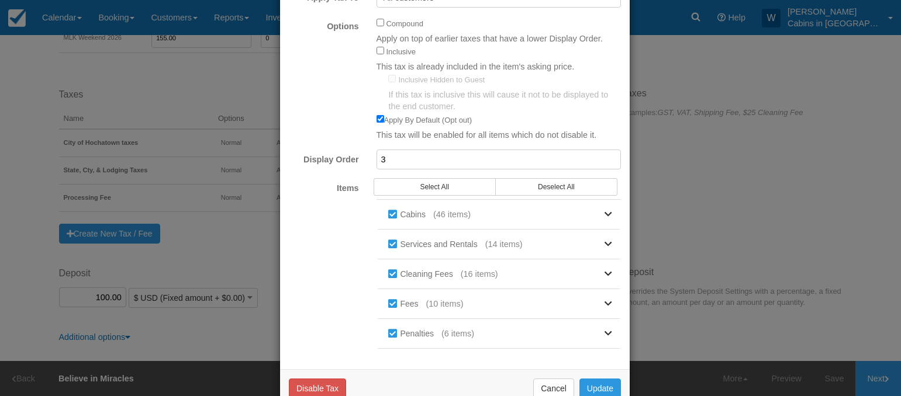
scroll to position [213, 0]
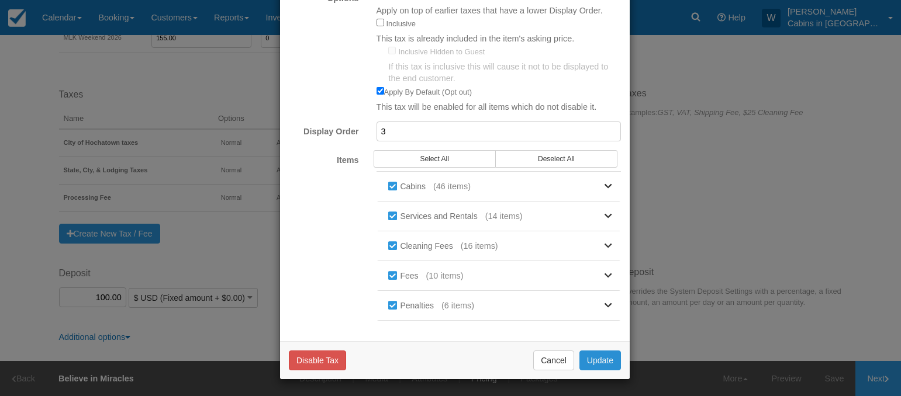
type input "3.25"
click at [601, 359] on button "Update" at bounding box center [601, 361] width 42 height 20
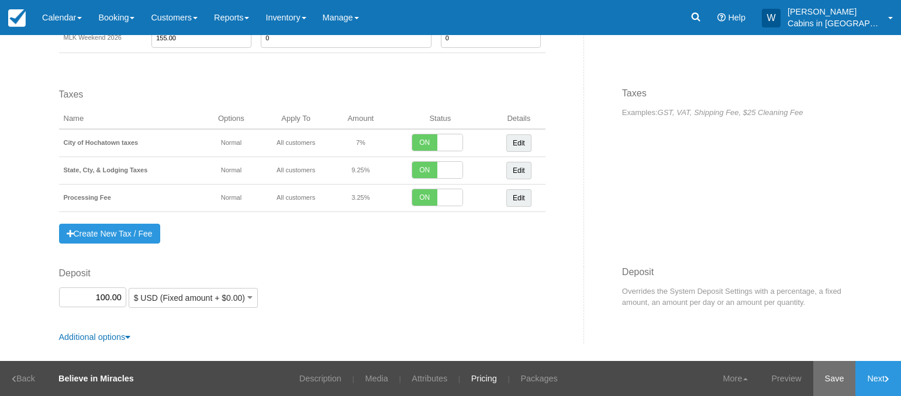
click at [827, 382] on link "Save" at bounding box center [834, 378] width 43 height 35
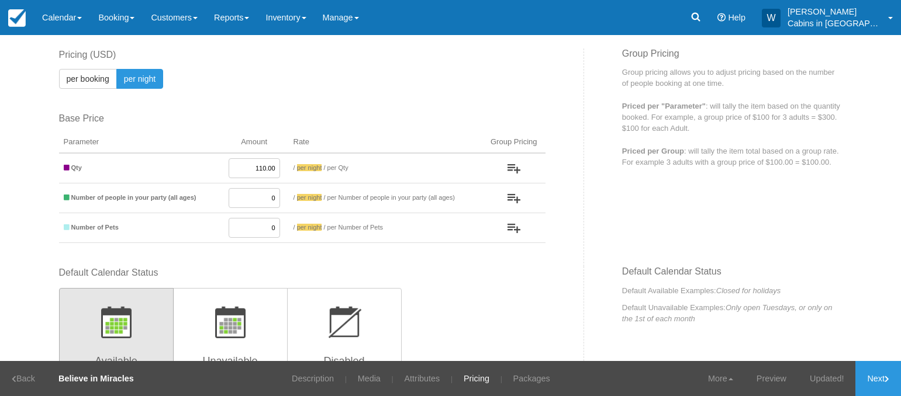
scroll to position [0, 0]
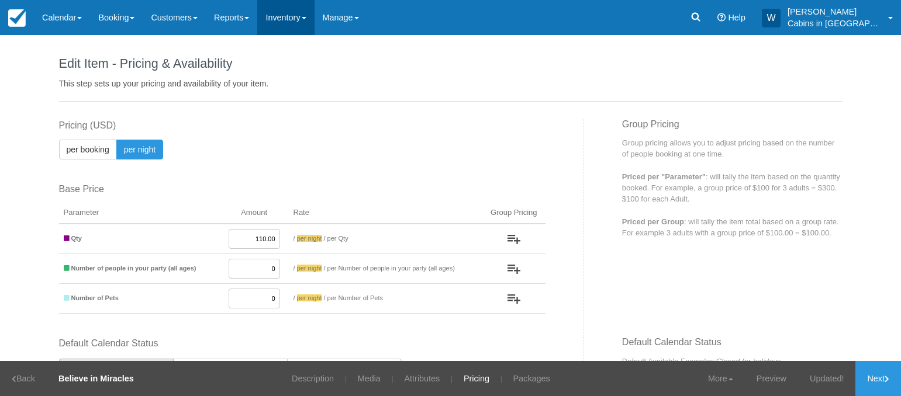
click at [296, 19] on link "Inventory" at bounding box center [285, 17] width 57 height 35
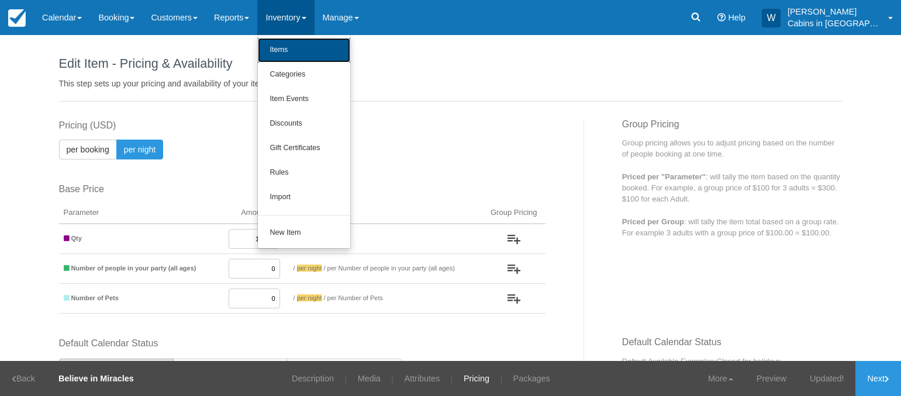
click at [297, 53] on link "Items" at bounding box center [304, 50] width 92 height 25
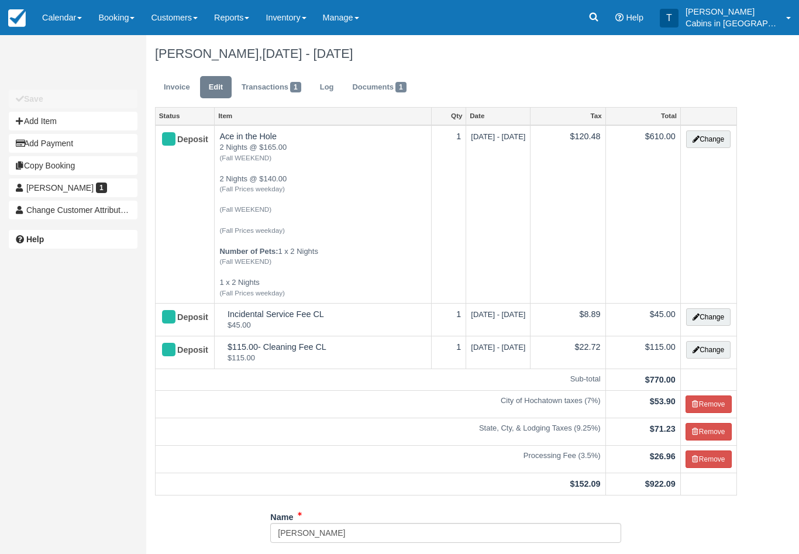
click at [711, 137] on button "Change" at bounding box center [708, 139] width 44 height 18
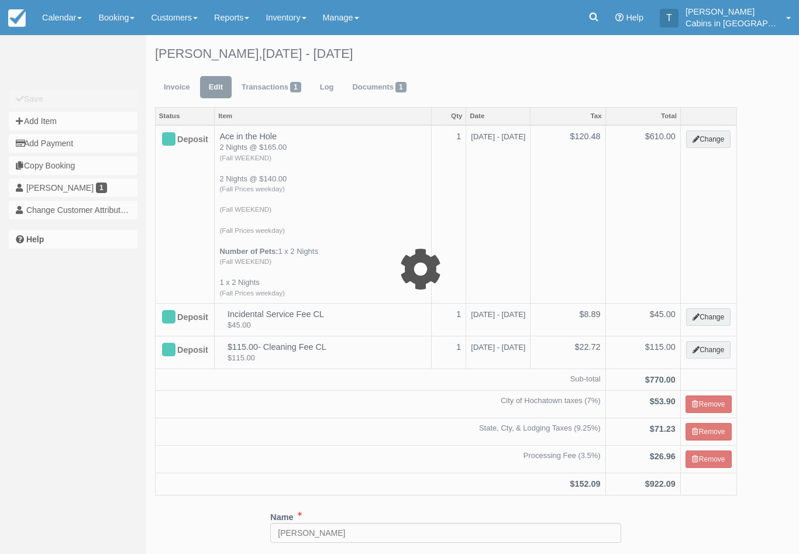
select select "1"
type input "610.00"
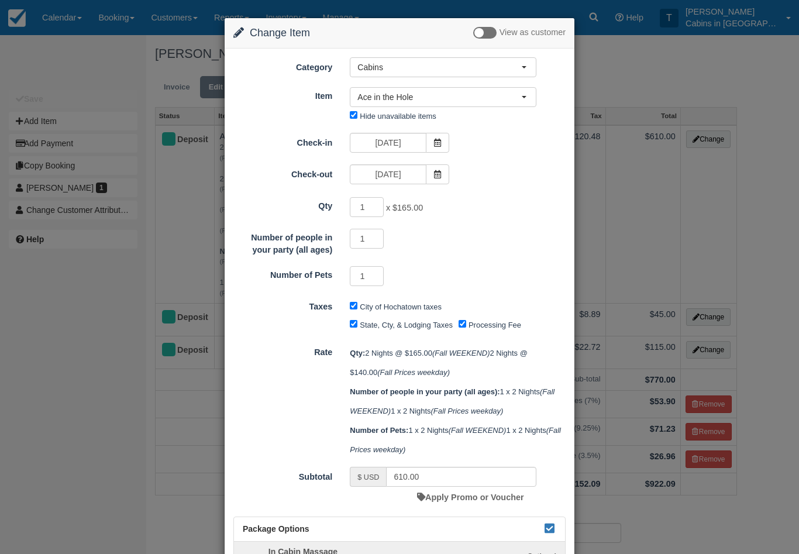
click at [438, 174] on icon at bounding box center [437, 174] width 8 height 8
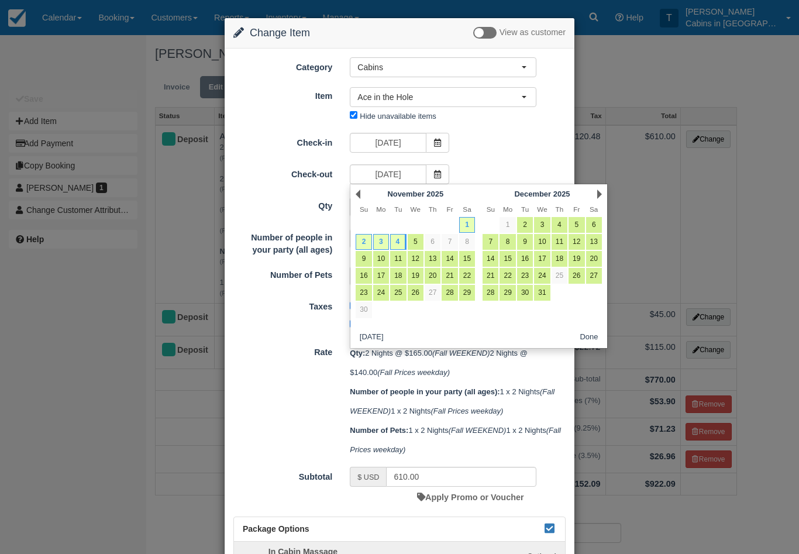
click at [384, 243] on link "3" at bounding box center [381, 242] width 16 height 16
type input "11/03/25"
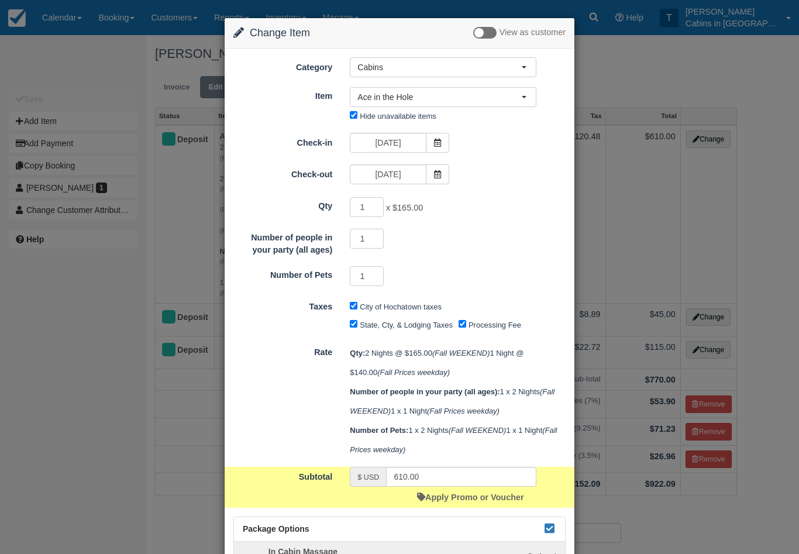
type input "470.00"
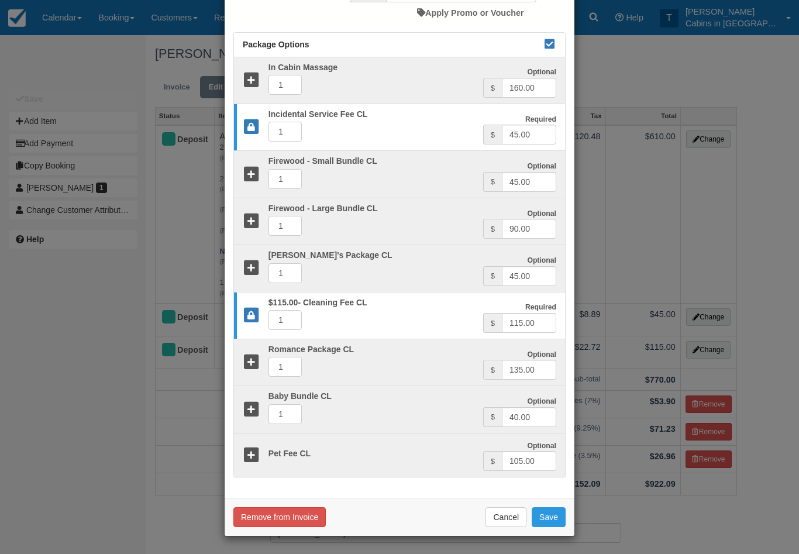
scroll to position [499, 0]
click at [558, 516] on button "Save" at bounding box center [549, 517] width 34 height 20
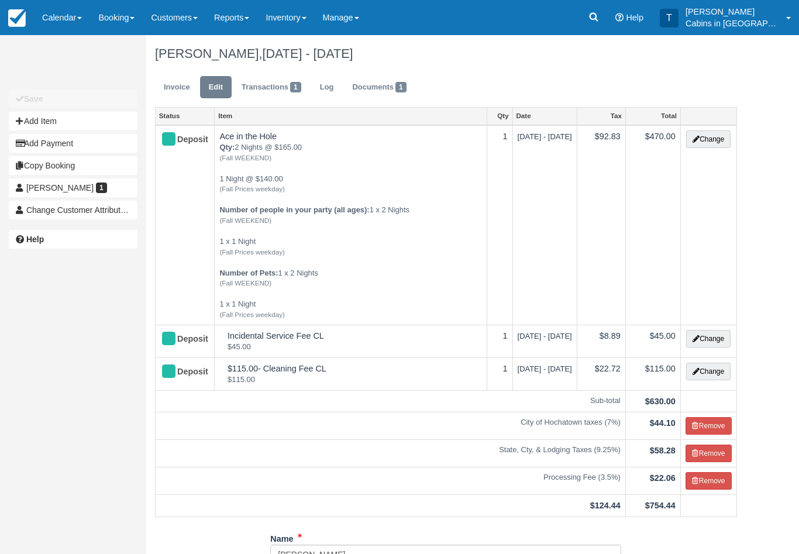
click at [180, 87] on link "Invoice" at bounding box center [177, 87] width 44 height 23
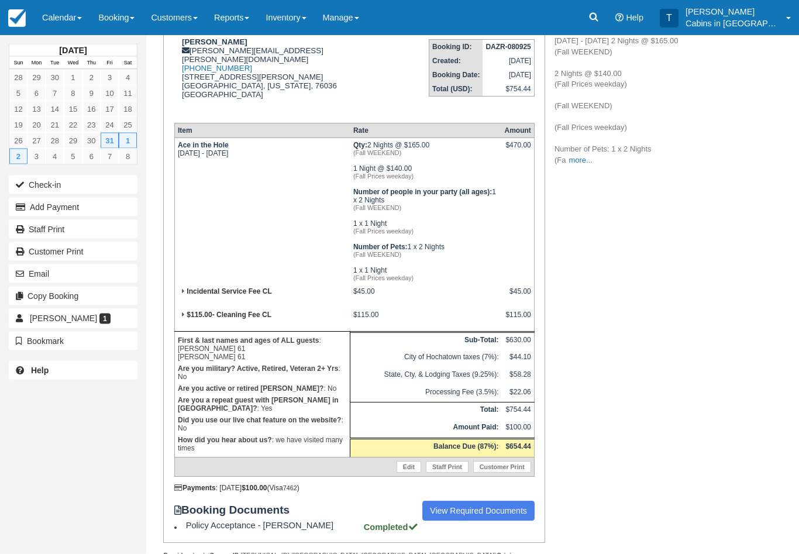
scroll to position [182, 0]
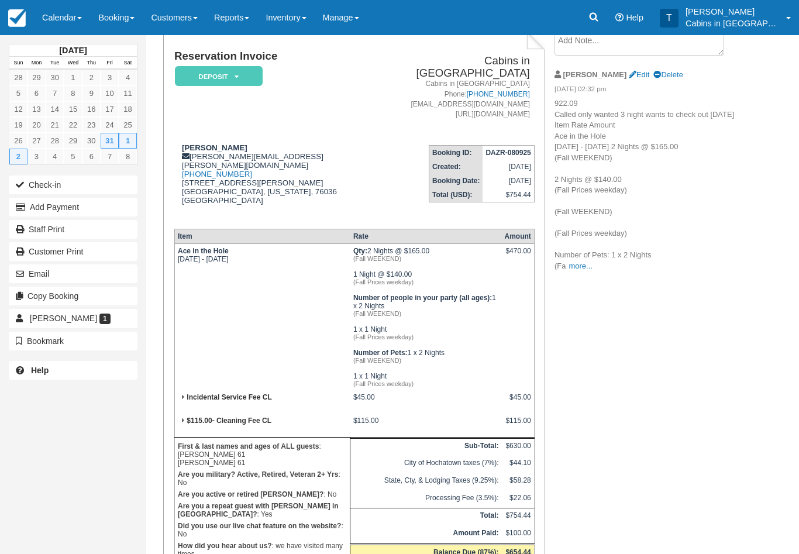
click at [248, 78] on em "Deposit" at bounding box center [219, 76] width 88 height 20
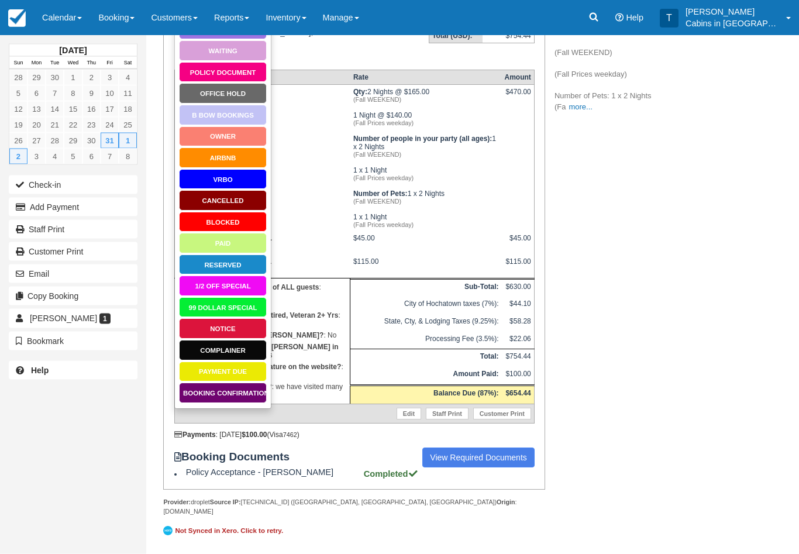
click at [248, 384] on link "Booking Confirmation" at bounding box center [223, 393] width 88 height 20
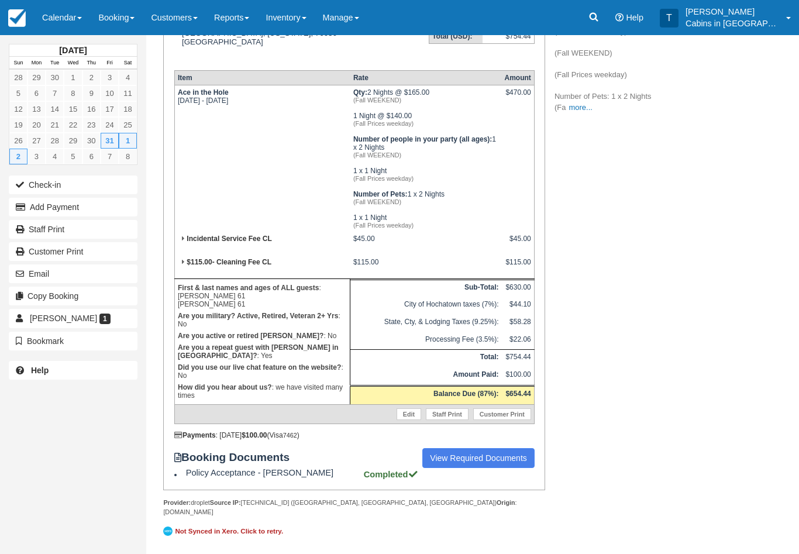
scroll to position [259, 0]
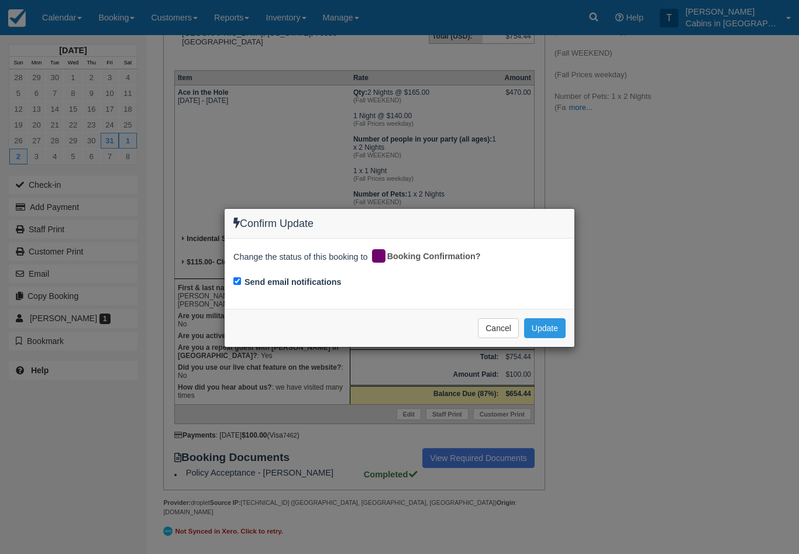
click at [554, 323] on button "Update" at bounding box center [545, 328] width 42 height 20
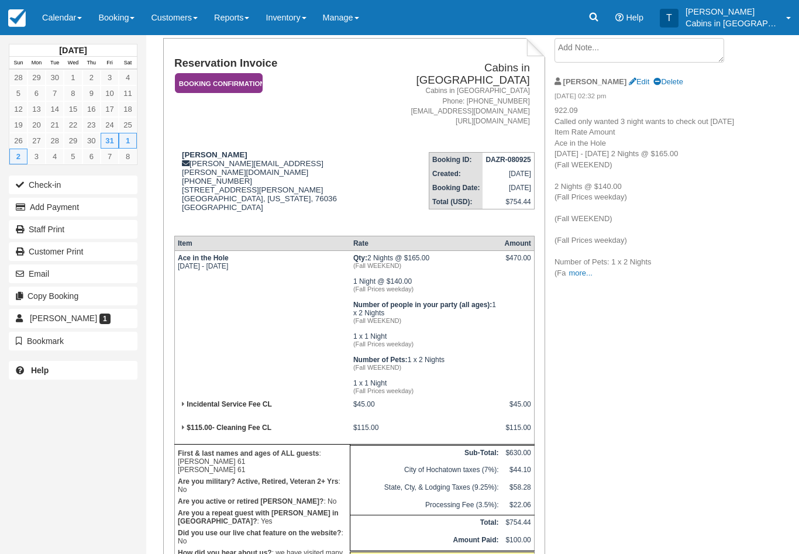
scroll to position [27, 0]
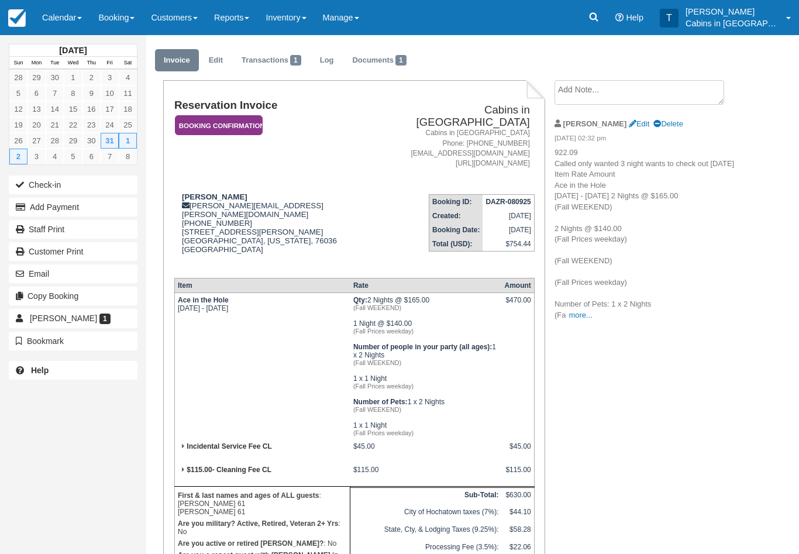
click at [245, 125] on em "Booking Confirmation" at bounding box center [219, 125] width 88 height 20
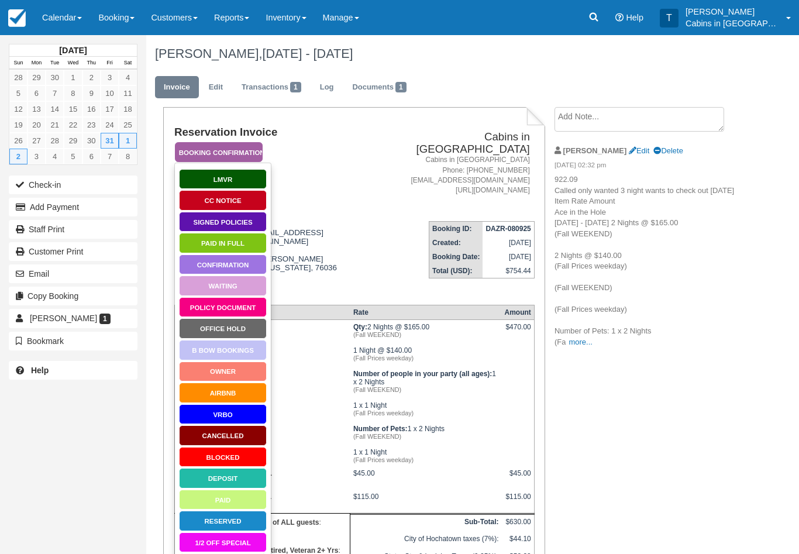
click at [251, 220] on link "Signed Policies" at bounding box center [223, 222] width 88 height 20
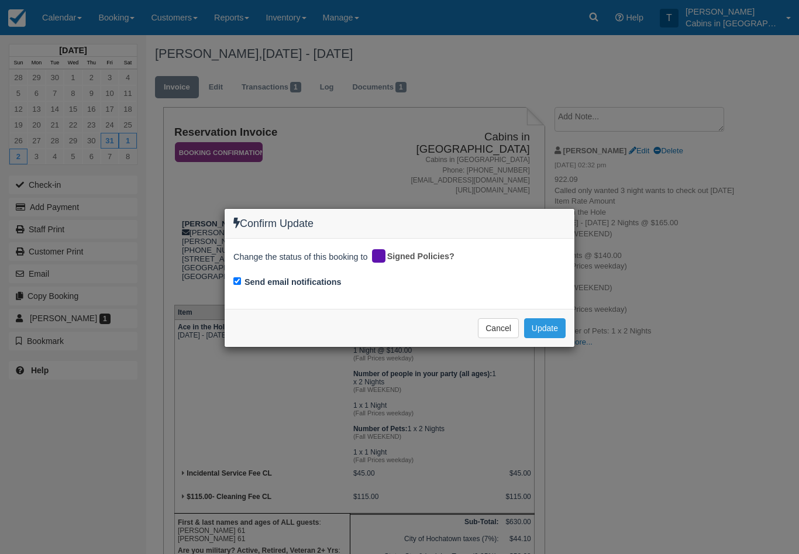
click at [544, 346] on div "Confirm Update Change the status of this booking to Signed Policies? Send email…" at bounding box center [399, 277] width 351 height 139
click at [555, 355] on div "Confirm Update Change the status of this booking to Signed Policies? Send email…" at bounding box center [399, 277] width 799 height 554
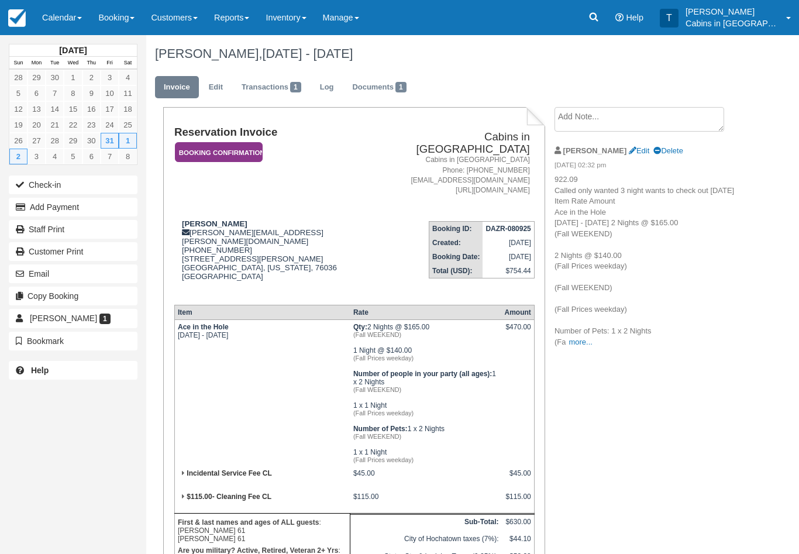
click at [253, 147] on em "Booking Confirmation" at bounding box center [219, 152] width 88 height 20
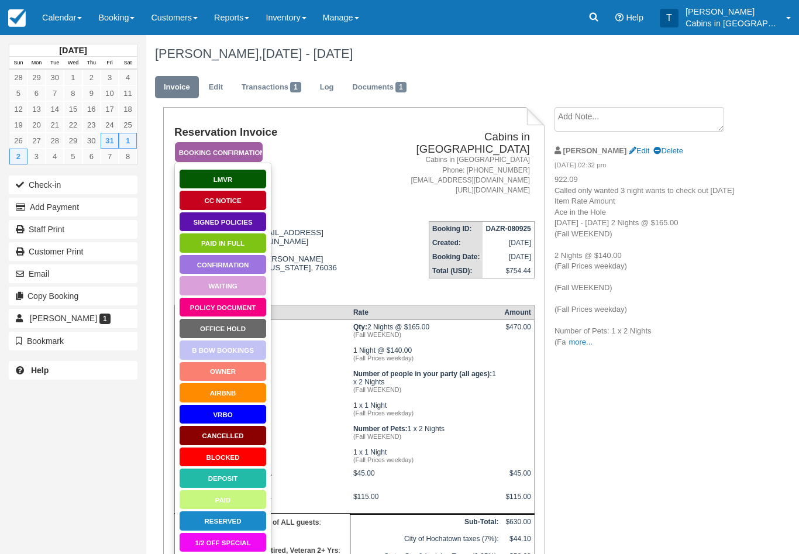
click at [249, 225] on link "Signed Policies" at bounding box center [223, 222] width 88 height 20
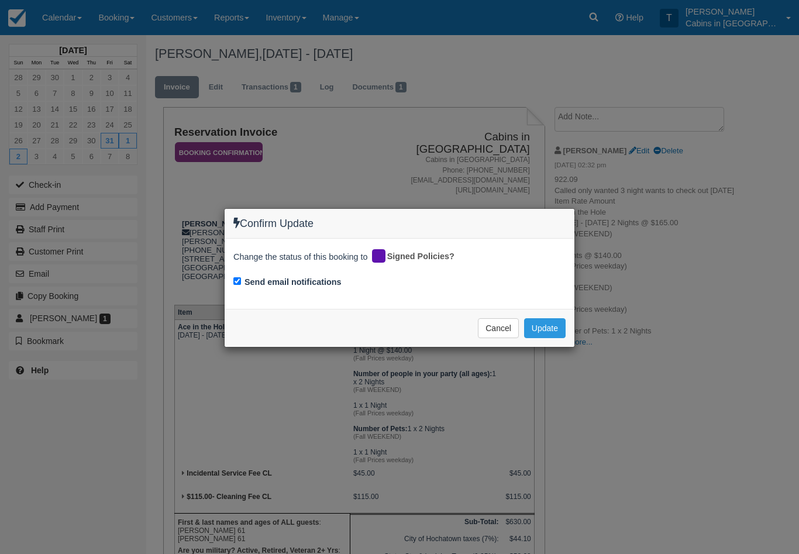
click at [547, 356] on div "Confirm Update Change the status of this booking to Signed Policies? Send email…" at bounding box center [399, 277] width 799 height 554
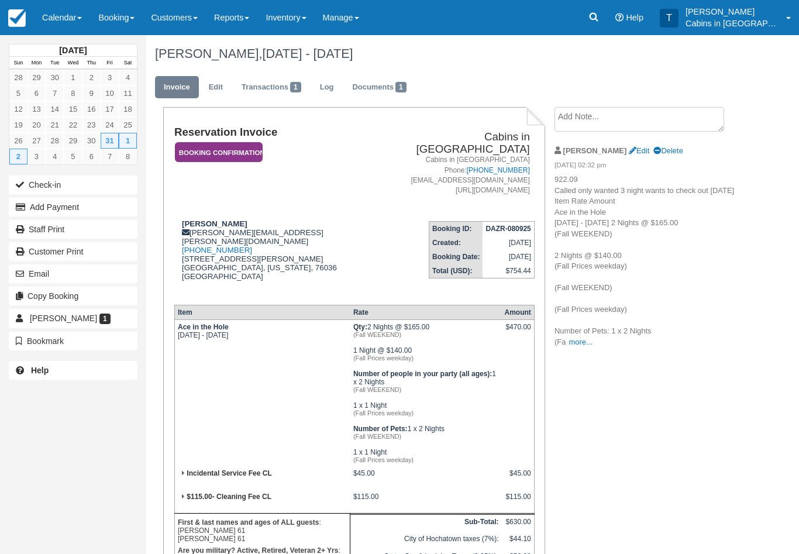
click at [244, 156] on em "Booking Confirmation" at bounding box center [219, 152] width 88 height 20
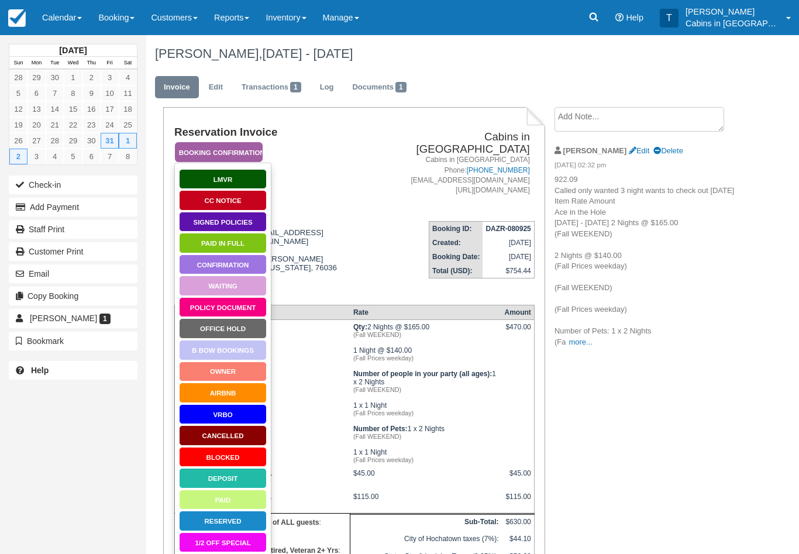
click at [243, 222] on link "Signed Policies" at bounding box center [223, 222] width 88 height 20
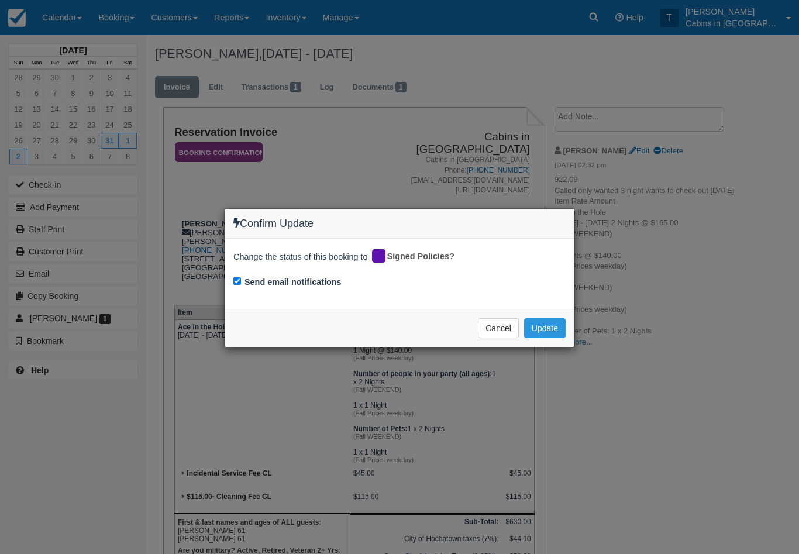
click at [556, 324] on button "Update" at bounding box center [545, 328] width 42 height 20
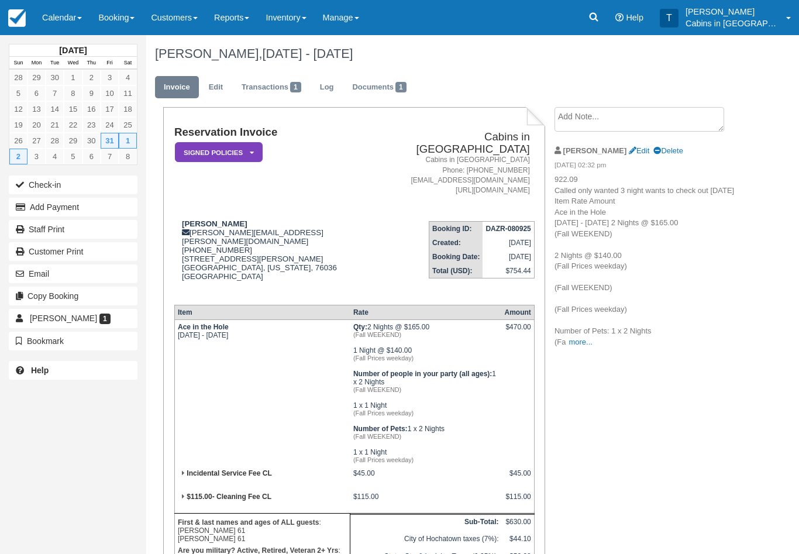
click at [796, 426] on div "[DATE] Sun Mon Tue Wed Thu Fri Sat 28 29 30 1 2 3 4 5 6 7 8 9 10 11 12 13 14 15…" at bounding box center [399, 294] width 799 height 519
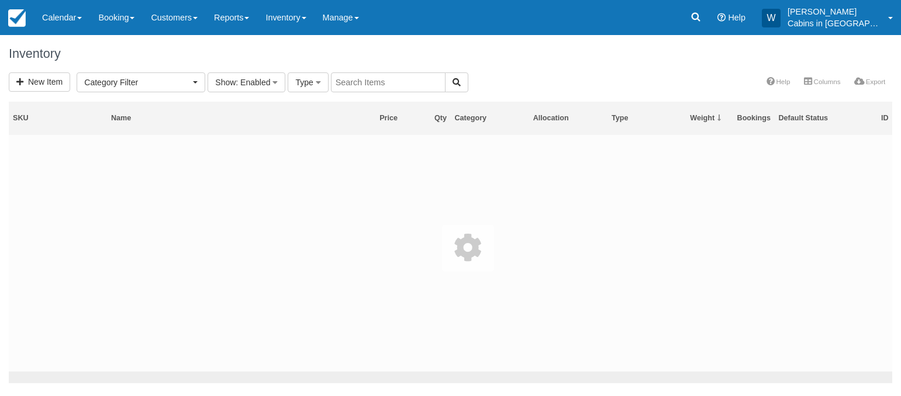
select select
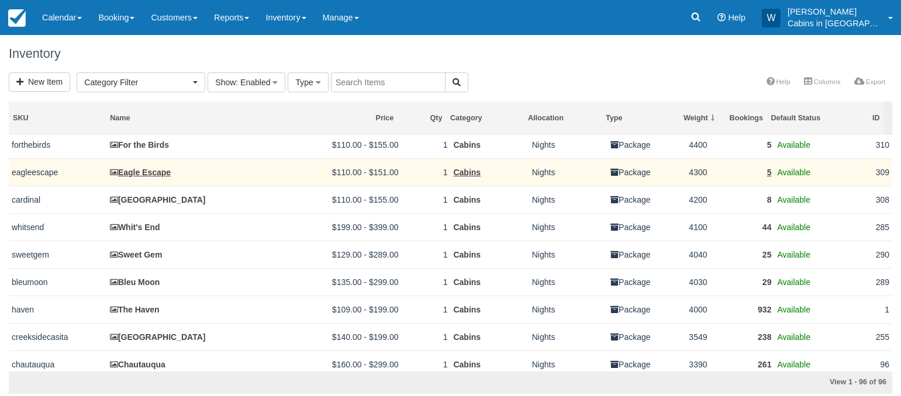
scroll to position [312, 0]
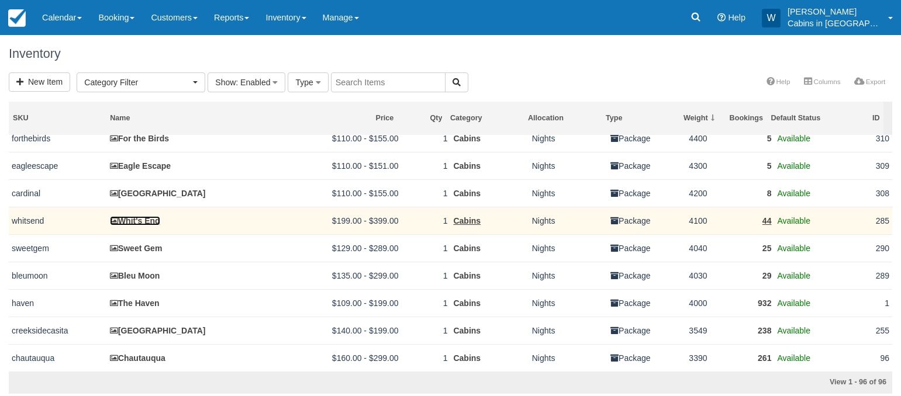
click at [135, 226] on link "Whit's End" at bounding box center [135, 220] width 50 height 9
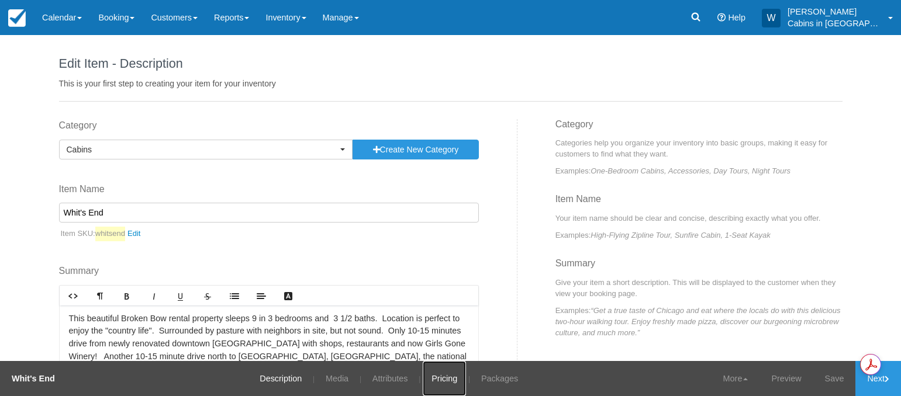
click at [432, 374] on link "Pricing" at bounding box center [444, 378] width 43 height 35
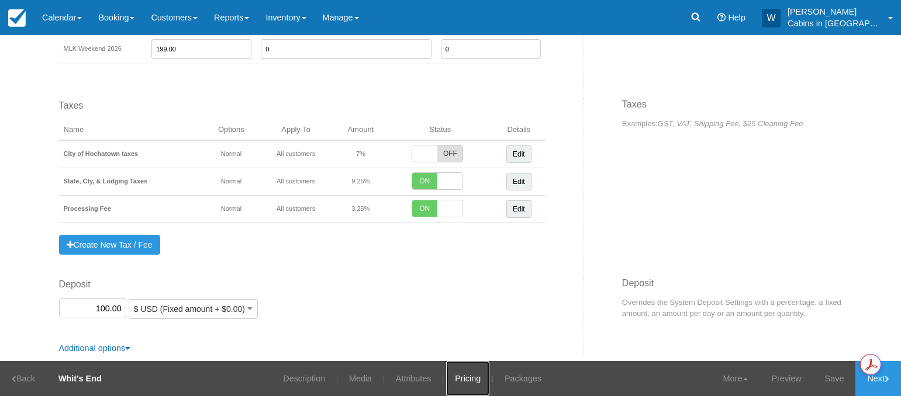
scroll to position [1129, 0]
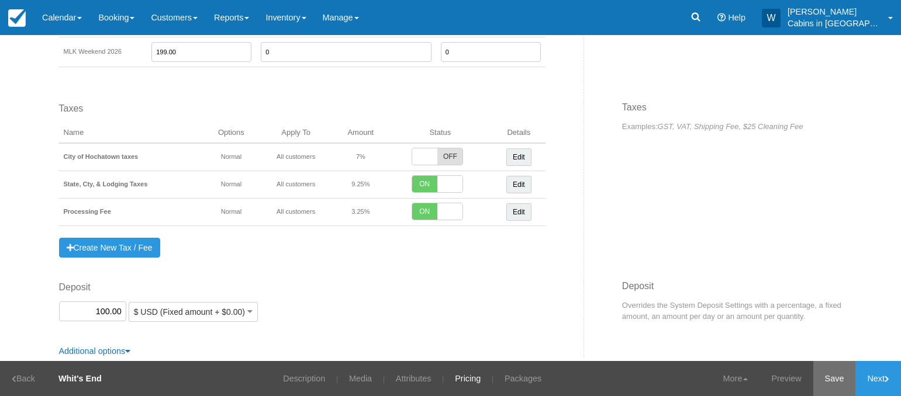
click at [839, 378] on link "Save" at bounding box center [834, 378] width 43 height 35
